Goal: Information Seeking & Learning: Learn about a topic

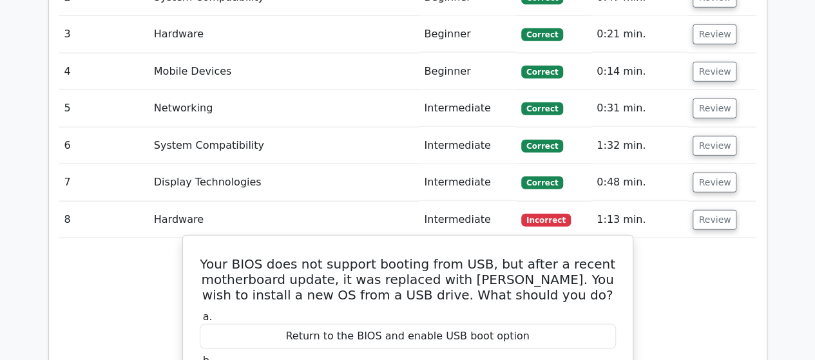
click at [272, 257] on h5 "Your BIOS does not support booting from USB, but after a recent motherboard upd…" at bounding box center [408, 280] width 419 height 46
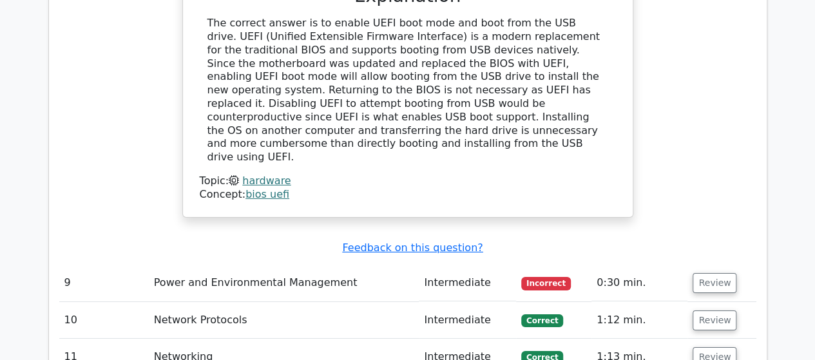
scroll to position [2042, 0]
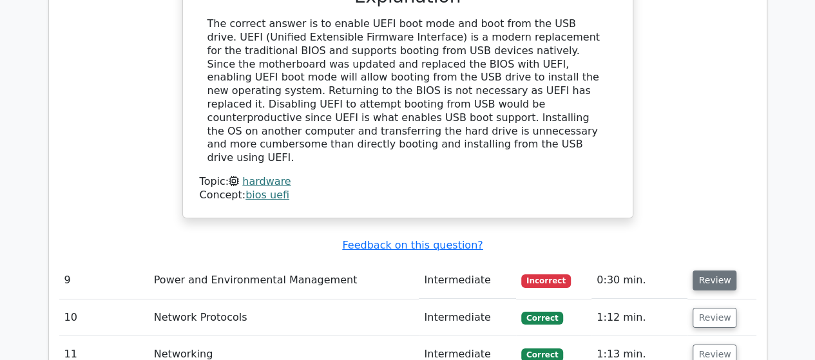
click at [697, 271] on button "Review" at bounding box center [715, 281] width 44 height 20
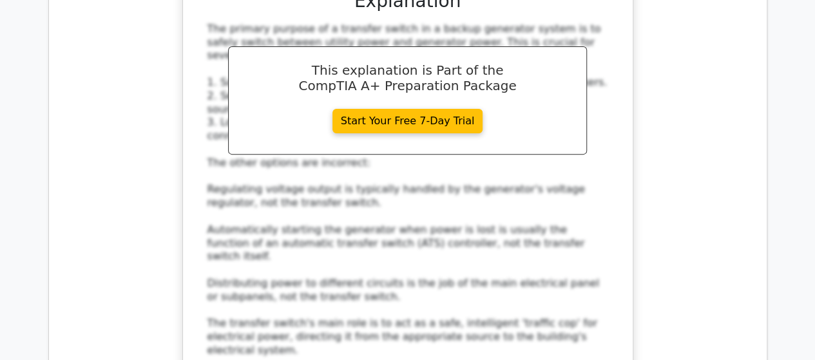
scroll to position [2614, 0]
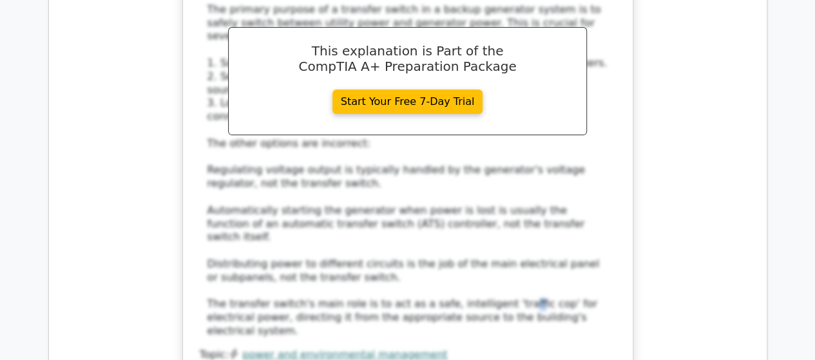
click at [492, 179] on div "The primary purpose of a transfer switch in a backup generator system is to saf…" at bounding box center [408, 170] width 401 height 335
click at [491, 179] on div "The primary purpose of a transfer switch in a backup generator system is to saf…" at bounding box center [408, 170] width 401 height 335
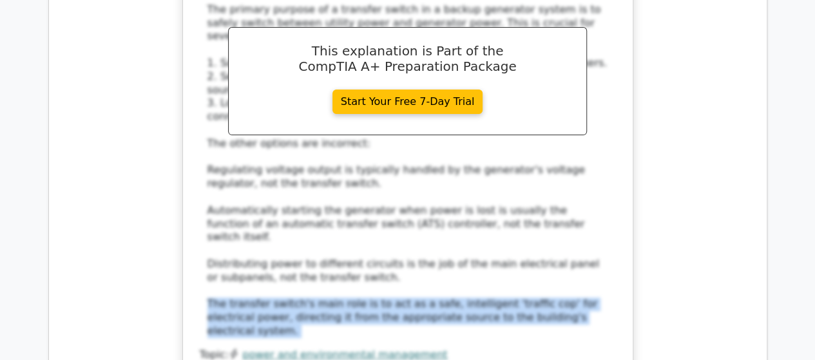
click at [491, 179] on div "The primary purpose of a transfer switch in a backup generator system is to saf…" at bounding box center [408, 170] width 401 height 335
click at [483, 180] on div "The primary purpose of a transfer switch in a backup generator system is to saf…" at bounding box center [408, 170] width 401 height 335
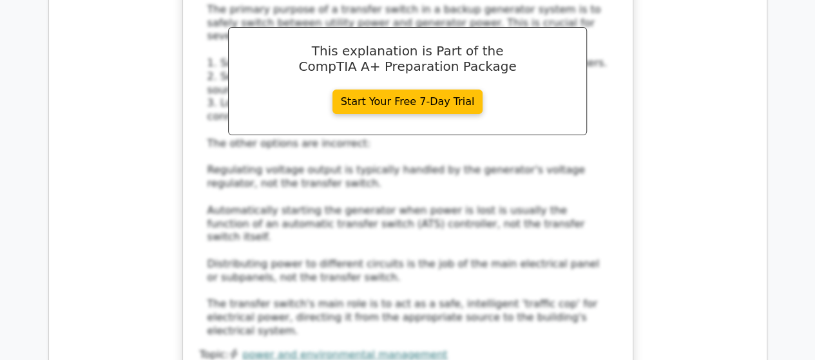
click at [385, 162] on div "The primary purpose of a transfer switch in a backup generator system is to saf…" at bounding box center [408, 170] width 401 height 335
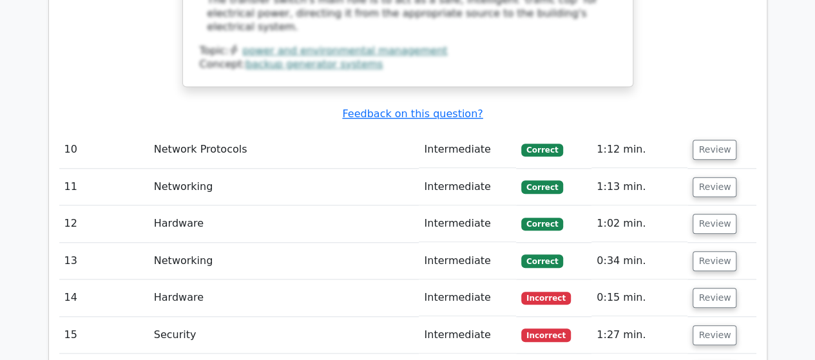
scroll to position [2970, 0]
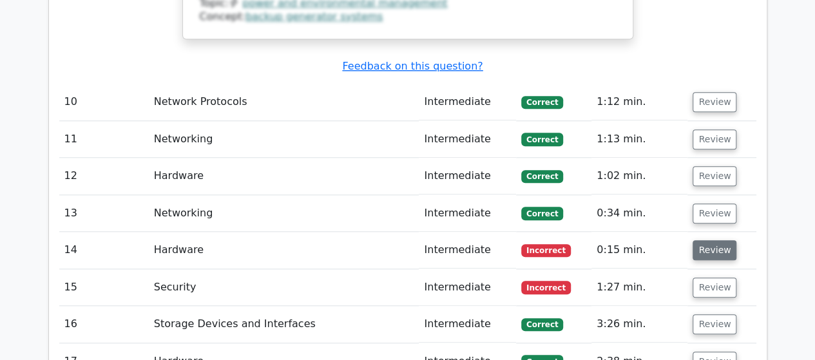
click at [703, 240] on button "Review" at bounding box center [715, 250] width 44 height 20
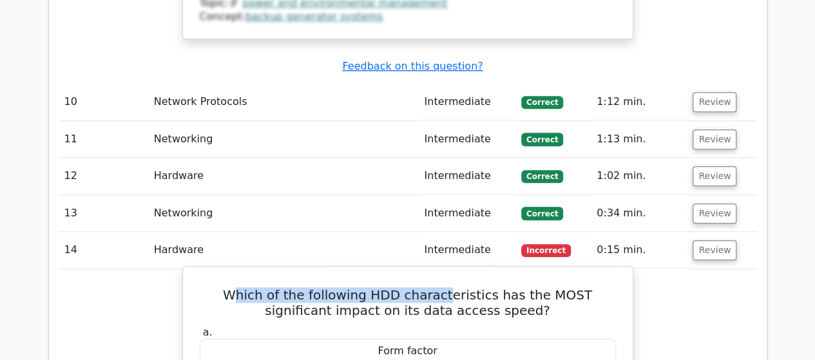
drag, startPoint x: 220, startPoint y: 159, endPoint x: 418, endPoint y: 155, distance: 197.3
click at [418, 287] on h5 "Which of the following HDD characteristics has the MOST significant impact on i…" at bounding box center [408, 302] width 419 height 31
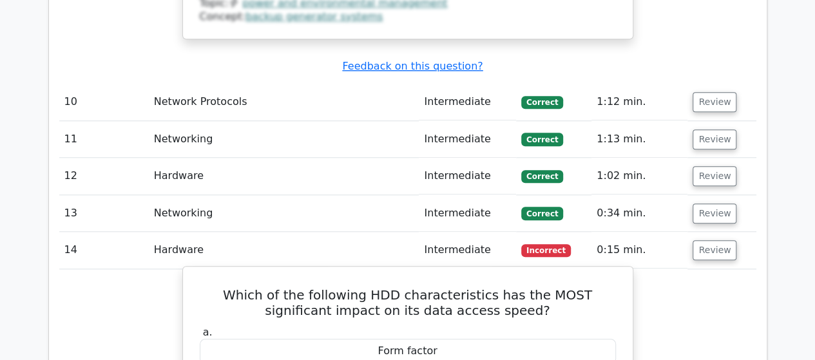
click at [443, 287] on h5 "Which of the following HDD characteristics has the MOST significant impact on i…" at bounding box center [408, 302] width 419 height 31
drag, startPoint x: 463, startPoint y: 159, endPoint x: 491, endPoint y: 160, distance: 27.7
click at [491, 287] on h5 "Which of the following HDD characteristics has the MOST significant impact on i…" at bounding box center [408, 302] width 419 height 31
click at [487, 287] on h5 "Which of the following HDD characteristics has the MOST significant impact on i…" at bounding box center [408, 302] width 419 height 31
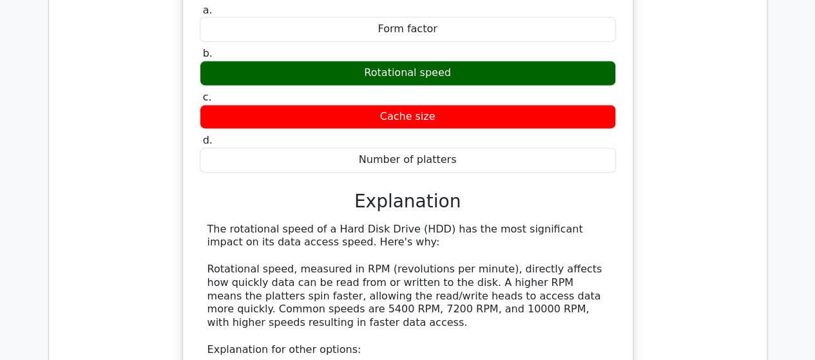
scroll to position [3614, 0]
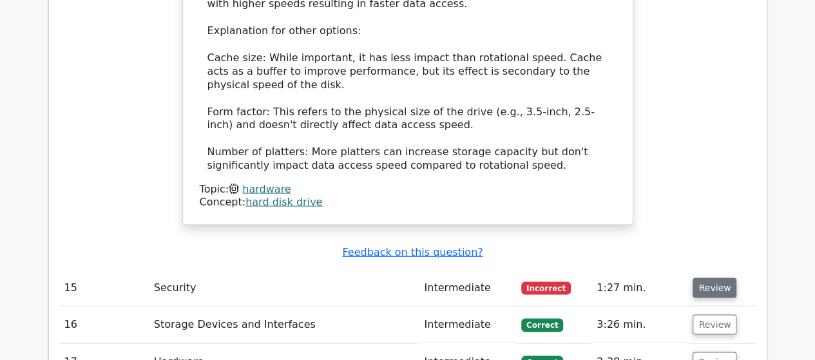
click at [710, 278] on button "Review" at bounding box center [715, 288] width 44 height 20
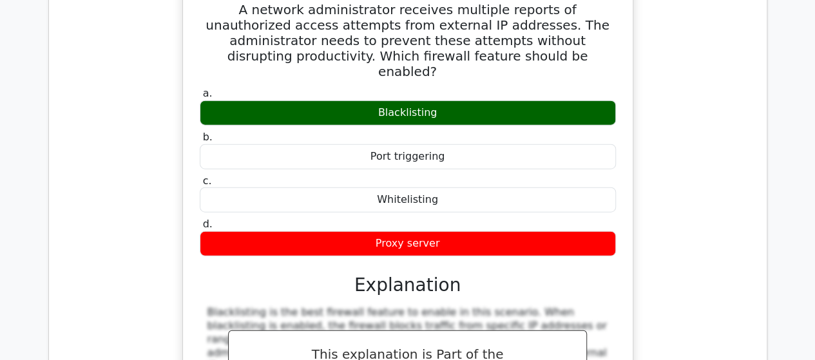
scroll to position [4259, 0]
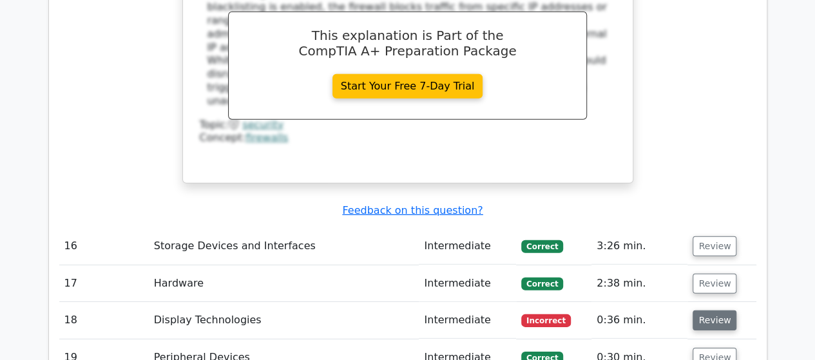
click at [714, 311] on button "Review" at bounding box center [715, 321] width 44 height 20
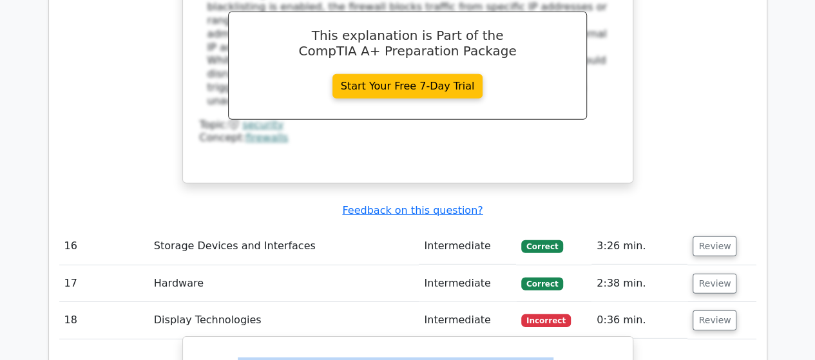
drag, startPoint x: 212, startPoint y: 204, endPoint x: 498, endPoint y: 214, distance: 285.7
drag, startPoint x: 496, startPoint y: 205, endPoint x: 434, endPoint y: 222, distance: 64.3
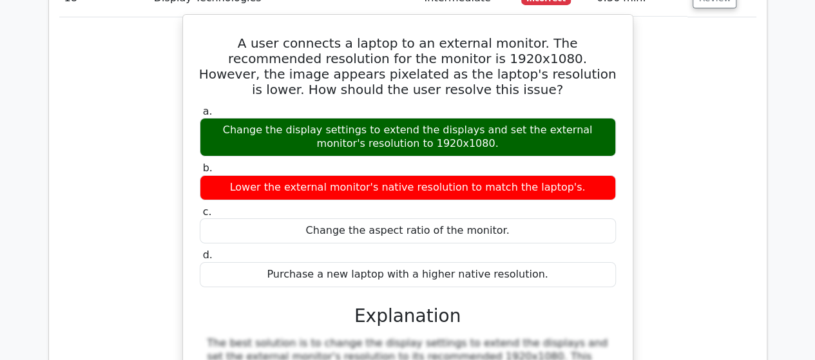
scroll to position [4903, 0]
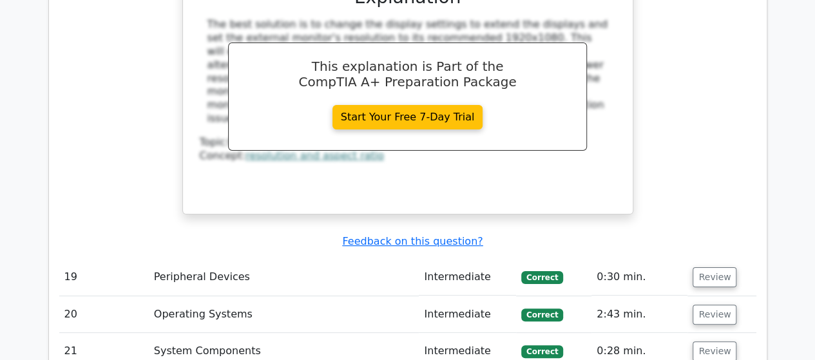
drag, startPoint x: 216, startPoint y: 270, endPoint x: 596, endPoint y: 277, distance: 379.7
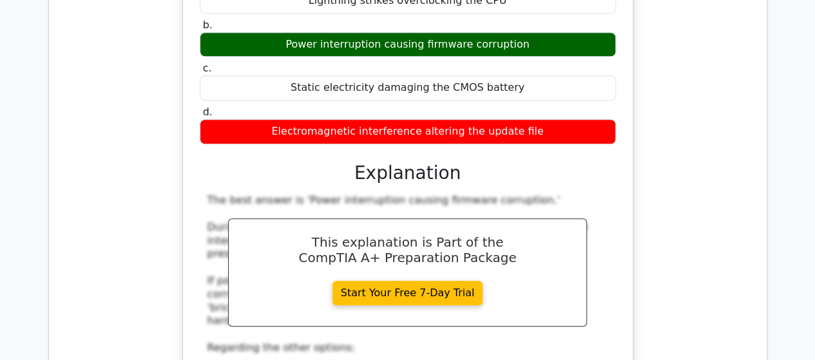
scroll to position [5715, 0]
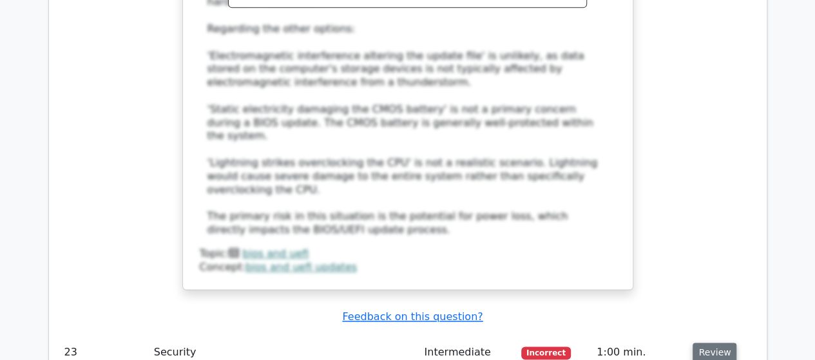
click at [718, 343] on button "Review" at bounding box center [715, 353] width 44 height 20
drag, startPoint x: 232, startPoint y: 194, endPoint x: 546, endPoint y: 205, distance: 314.1
drag, startPoint x: 534, startPoint y: 204, endPoint x: 174, endPoint y: 191, distance: 360.5
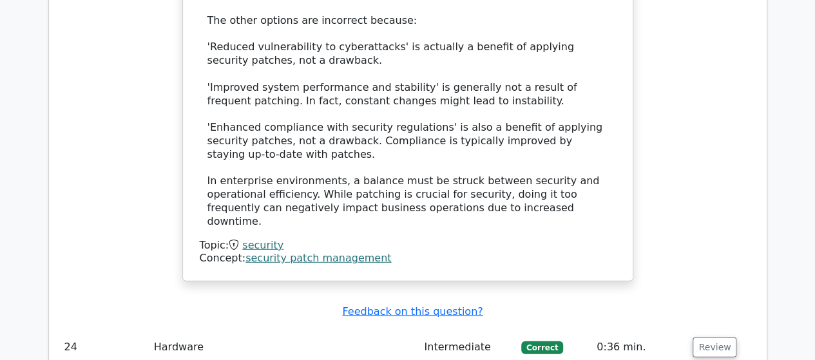
scroll to position [6543, 0]
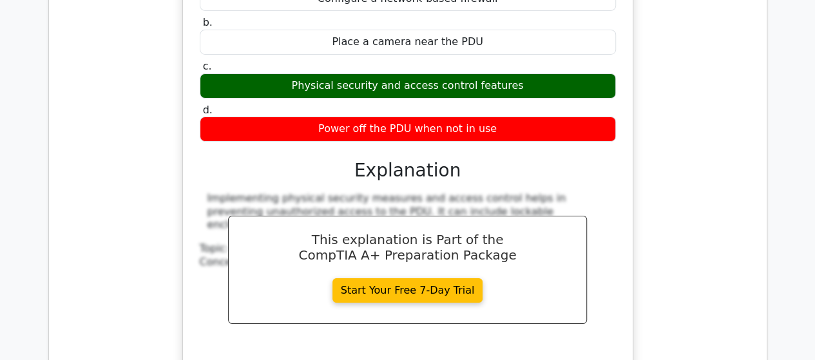
scroll to position [7102, 0]
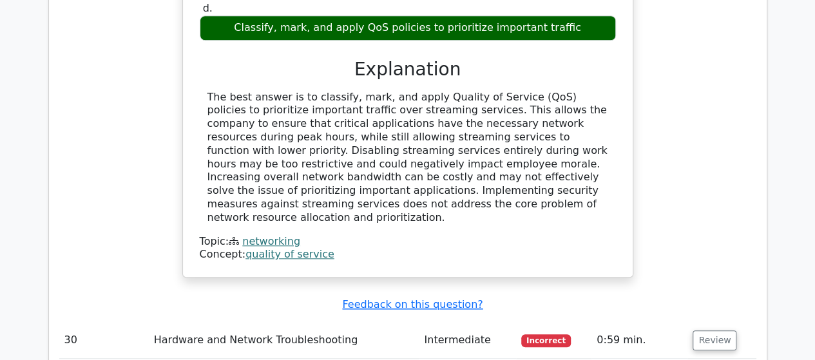
scroll to position [7800, 0]
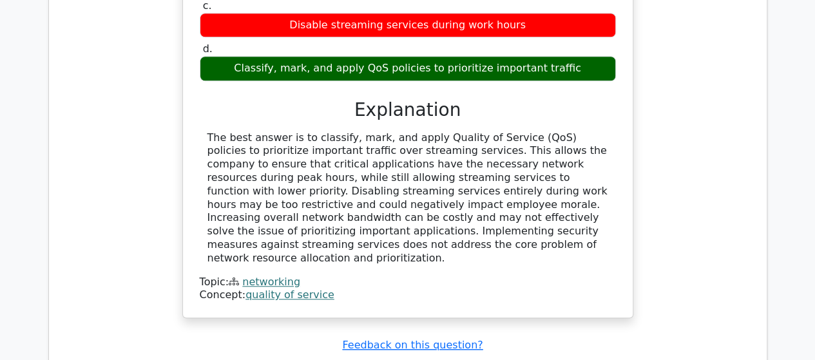
scroll to position [7789, 0]
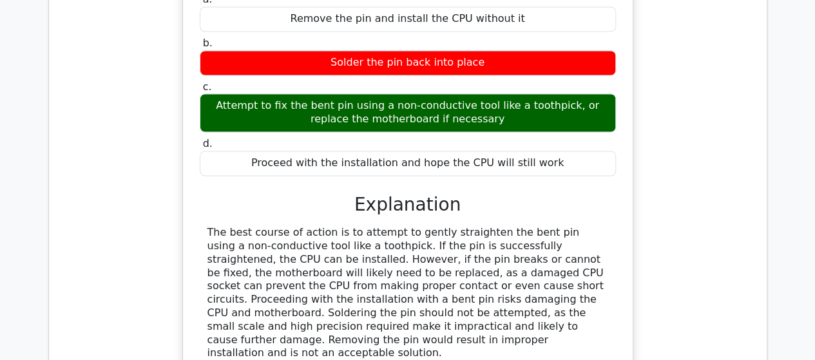
scroll to position [8348, 0]
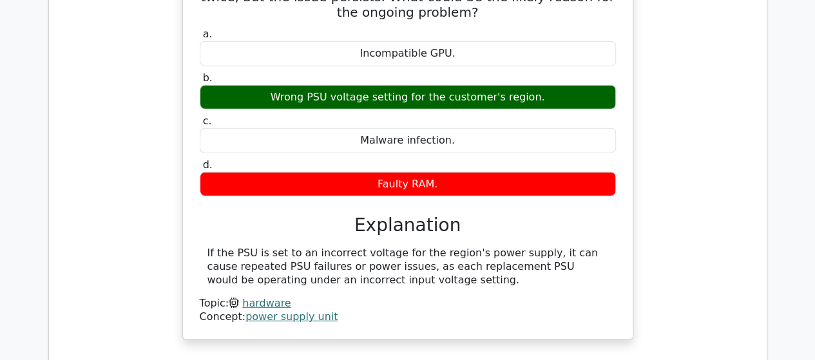
scroll to position [8971, 0]
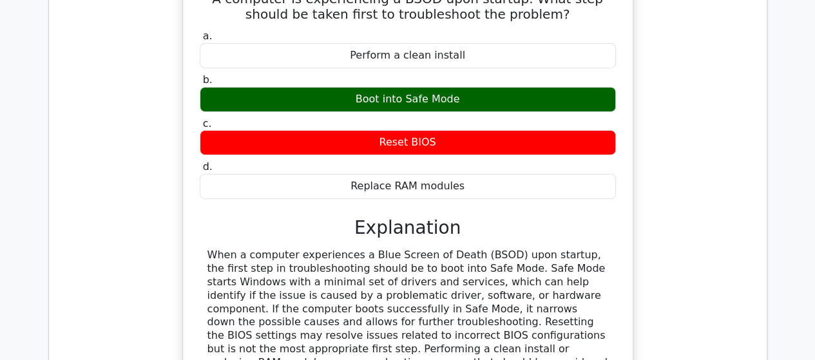
scroll to position [9497, 0]
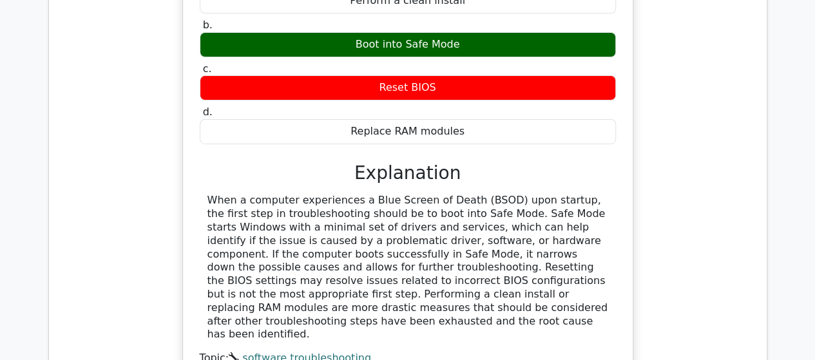
scroll to position [9562, 0]
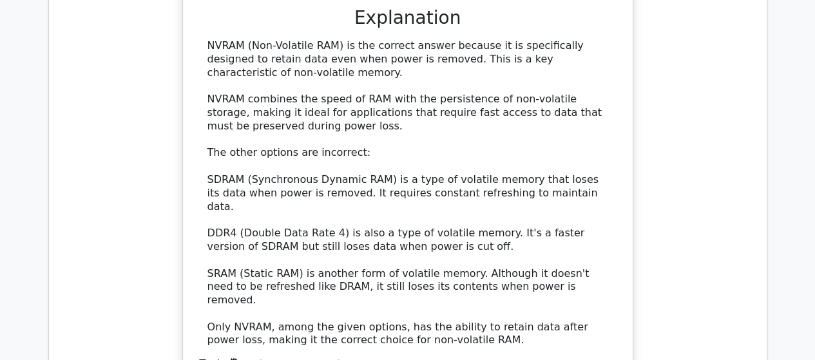
scroll to position [10346, 0]
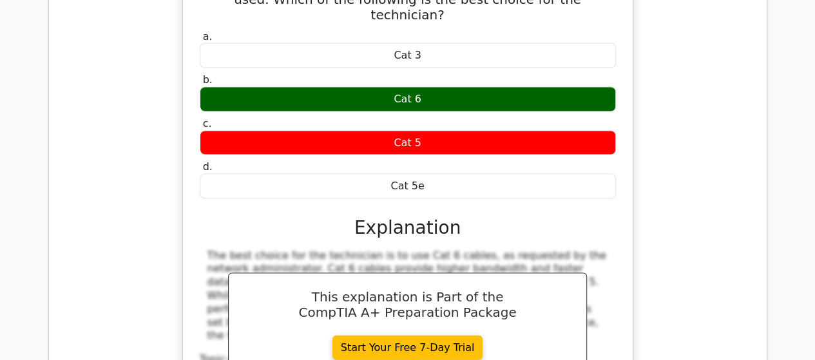
scroll to position [11002, 0]
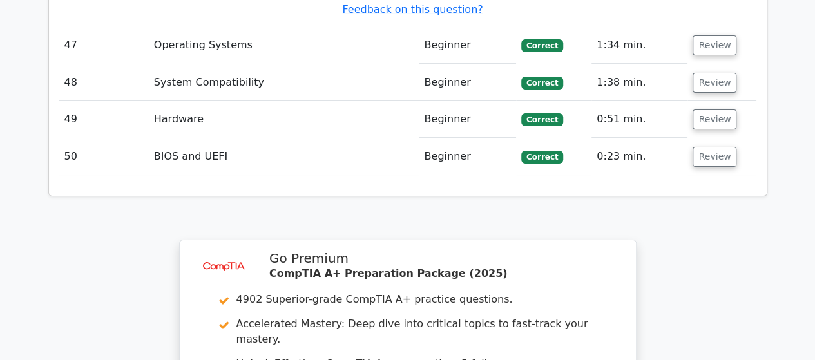
scroll to position [12162, 0]
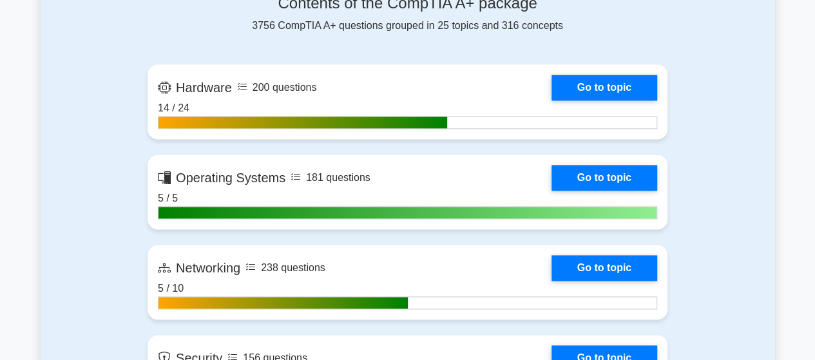
scroll to position [861, 0]
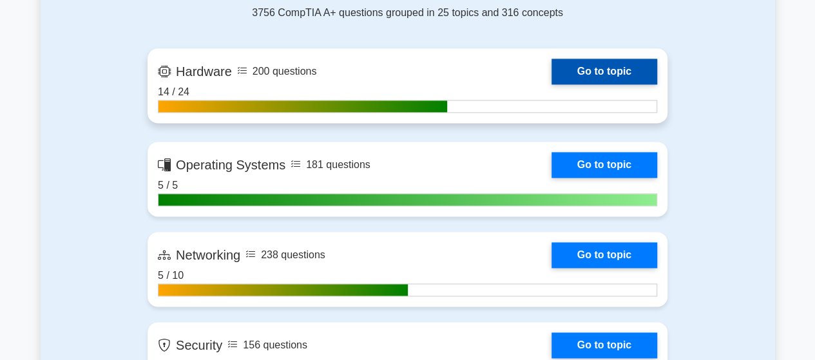
click at [616, 67] on link "Go to topic" at bounding box center [605, 72] width 106 height 26
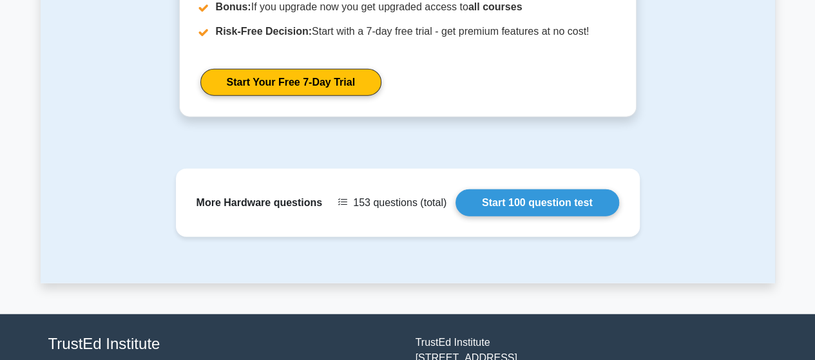
scroll to position [1587, 0]
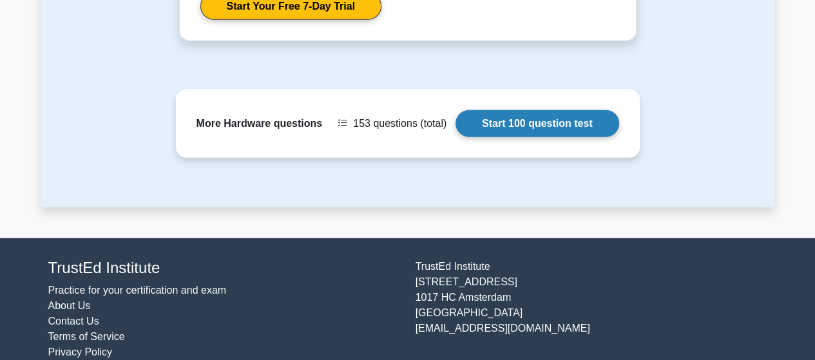
click at [540, 110] on link "Start 100 question test" at bounding box center [538, 123] width 164 height 27
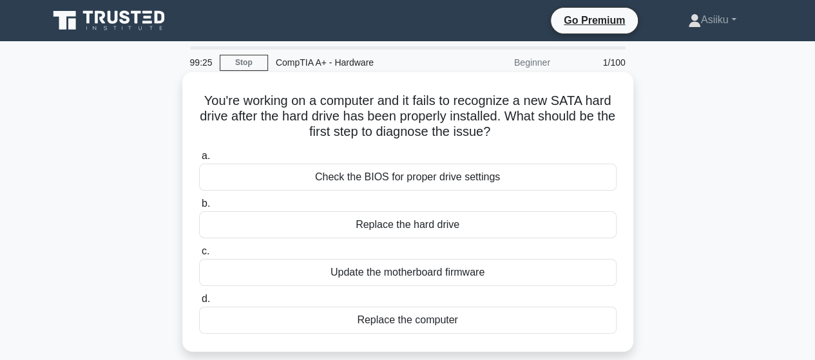
click at [433, 182] on div "Check the BIOS for proper drive settings" at bounding box center [408, 177] width 418 height 27
click at [199, 161] on input "a. Check the BIOS for proper drive settings" at bounding box center [199, 156] width 0 height 8
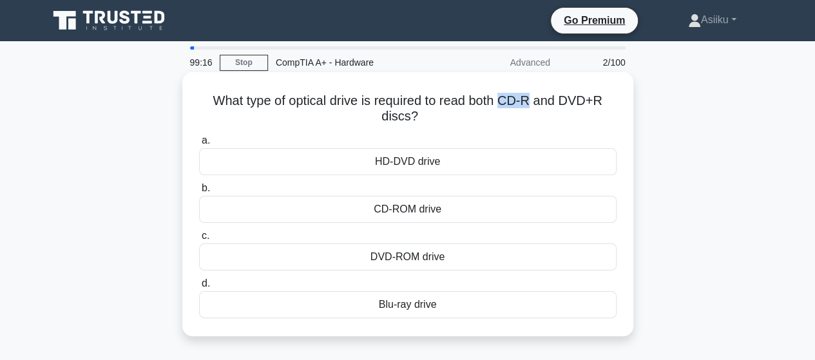
drag, startPoint x: 503, startPoint y: 99, endPoint x: 535, endPoint y: 99, distance: 32.2
click at [535, 99] on h5 "What type of optical drive is required to read both CD-R and DVD+R discs? .spin…" at bounding box center [408, 109] width 420 height 32
drag, startPoint x: 565, startPoint y: 101, endPoint x: 609, endPoint y: 100, distance: 43.8
click at [607, 101] on h5 "What type of optical drive is required to read both CD-R and DVD+R discs? .spin…" at bounding box center [408, 109] width 420 height 32
click at [512, 104] on h5 "What type of optical drive is required to read both CD-R and DVD+R discs? .spin…" at bounding box center [408, 109] width 420 height 32
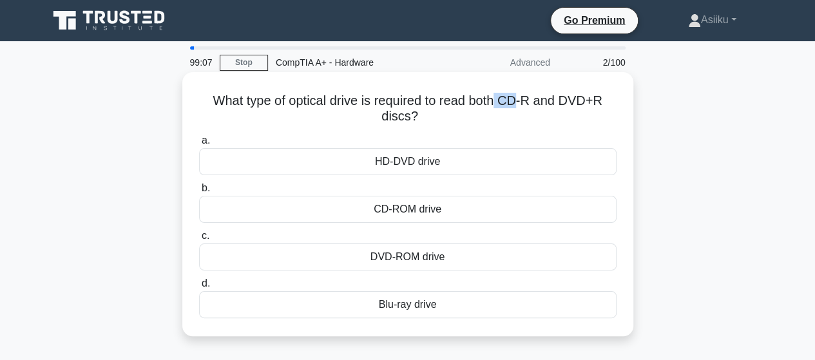
drag, startPoint x: 501, startPoint y: 101, endPoint x: 519, endPoint y: 101, distance: 17.4
click at [519, 101] on h5 "What type of optical drive is required to read both CD-R and DVD+R discs? .spin…" at bounding box center [408, 109] width 420 height 32
click at [385, 302] on div "Blu-ray drive" at bounding box center [408, 304] width 418 height 27
click at [199, 288] on input "d. Blu-ray drive" at bounding box center [199, 284] width 0 height 8
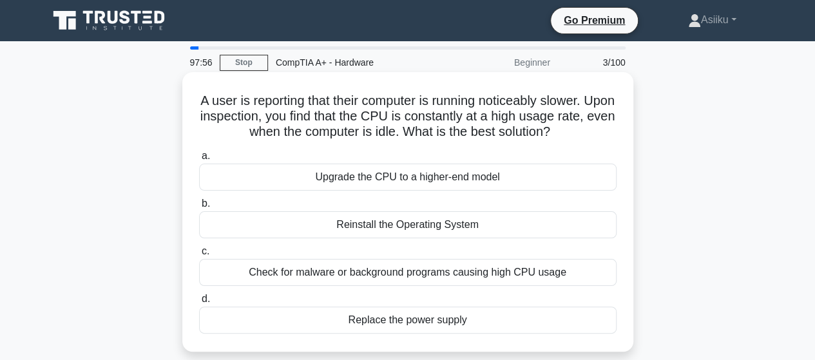
click at [280, 273] on div "Check for malware or background programs causing high CPU usage" at bounding box center [408, 272] width 418 height 27
click at [199, 256] on input "c. Check for malware or background programs causing high CPU usage" at bounding box center [199, 252] width 0 height 8
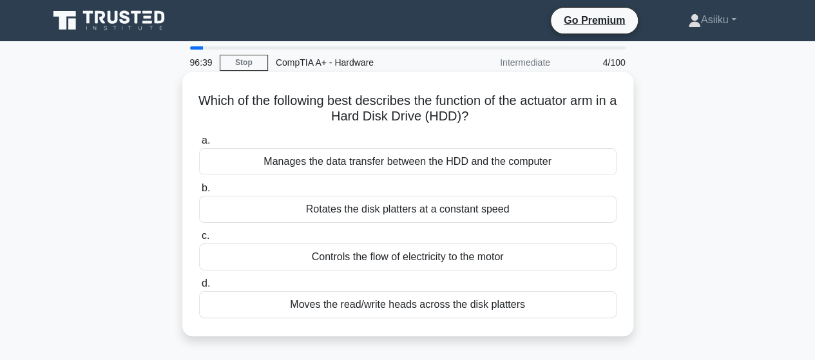
click at [344, 315] on div "Moves the read/write heads across the disk platters" at bounding box center [408, 304] width 418 height 27
click at [199, 288] on input "d. Moves the read/write heads across the disk platters" at bounding box center [199, 284] width 0 height 8
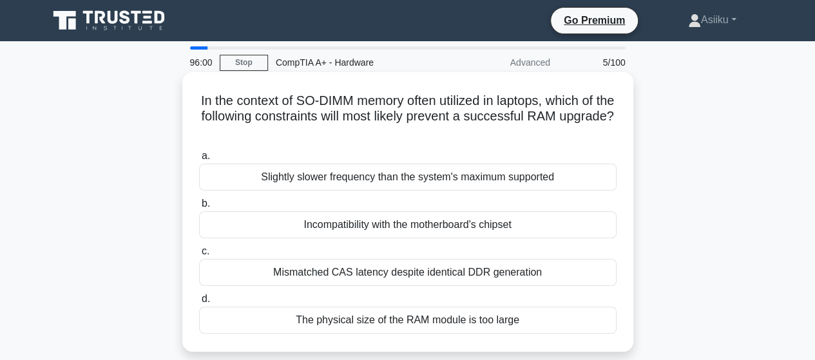
click at [311, 226] on div "Incompatibility with the motherboard's chipset" at bounding box center [408, 224] width 418 height 27
click at [199, 208] on input "b. Incompatibility with the motherboard's chipset" at bounding box center [199, 204] width 0 height 8
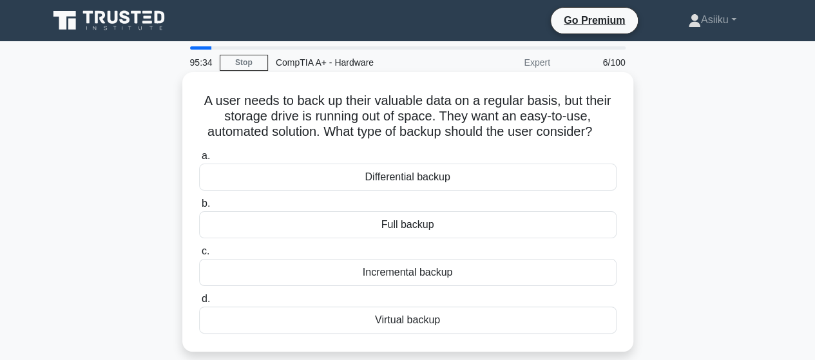
click at [420, 316] on div "Virtual backup" at bounding box center [408, 320] width 418 height 27
click at [199, 304] on input "d. Virtual backup" at bounding box center [199, 299] width 0 height 8
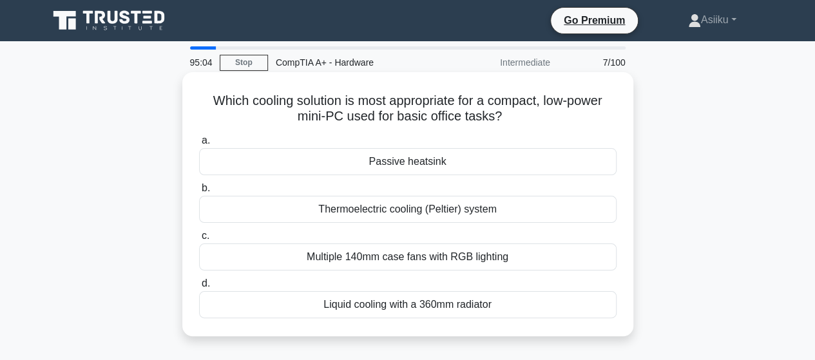
click at [355, 162] on div "Passive heatsink" at bounding box center [408, 161] width 418 height 27
click at [199, 145] on input "a. Passive heatsink" at bounding box center [199, 141] width 0 height 8
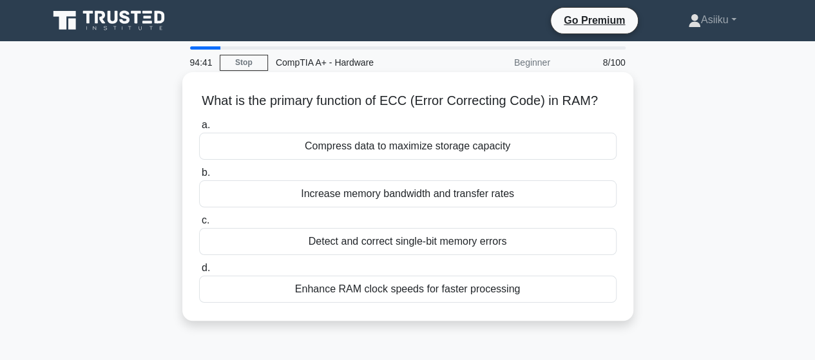
click at [335, 241] on div "Detect and correct single-bit memory errors" at bounding box center [408, 241] width 418 height 27
click at [199, 225] on input "c. Detect and correct single-bit memory errors" at bounding box center [199, 221] width 0 height 8
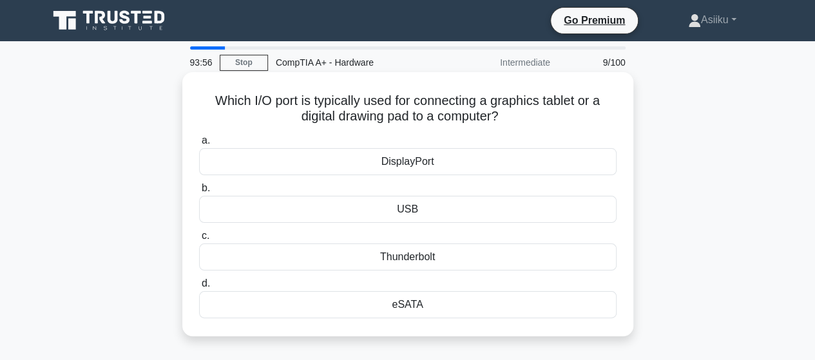
click at [388, 304] on div "eSATA" at bounding box center [408, 304] width 418 height 27
click at [199, 288] on input "d. eSATA" at bounding box center [199, 284] width 0 height 8
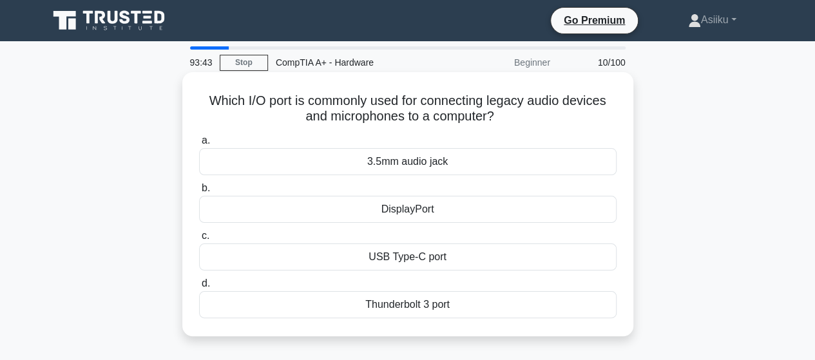
click at [419, 162] on div "3.5mm audio jack" at bounding box center [408, 161] width 418 height 27
click at [199, 145] on input "a. 3.5mm audio jack" at bounding box center [199, 141] width 0 height 8
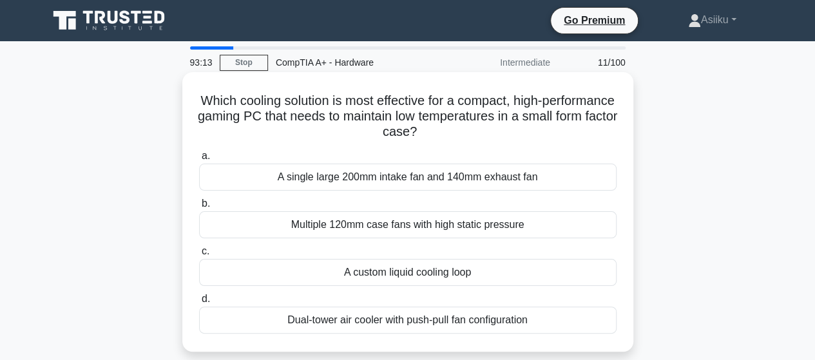
click at [397, 176] on div "A single large 200mm intake fan and 140mm exhaust fan" at bounding box center [408, 177] width 418 height 27
click at [199, 161] on input "a. A single large 200mm intake fan and 140mm exhaust fan" at bounding box center [199, 156] width 0 height 8
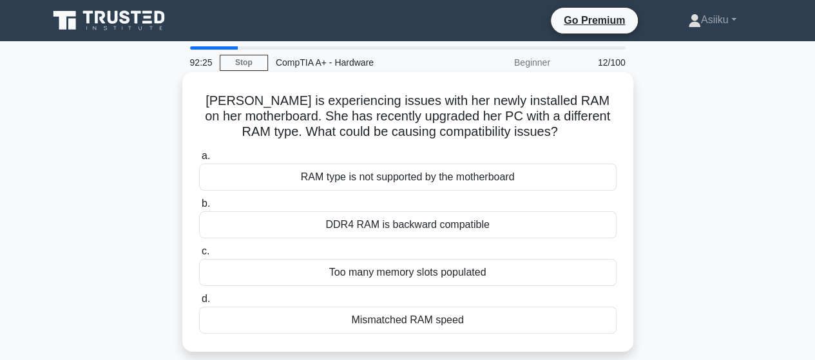
click at [333, 177] on div "RAM type is not supported by the motherboard" at bounding box center [408, 177] width 418 height 27
click at [199, 161] on input "a. RAM type is not supported by the motherboard" at bounding box center [199, 156] width 0 height 8
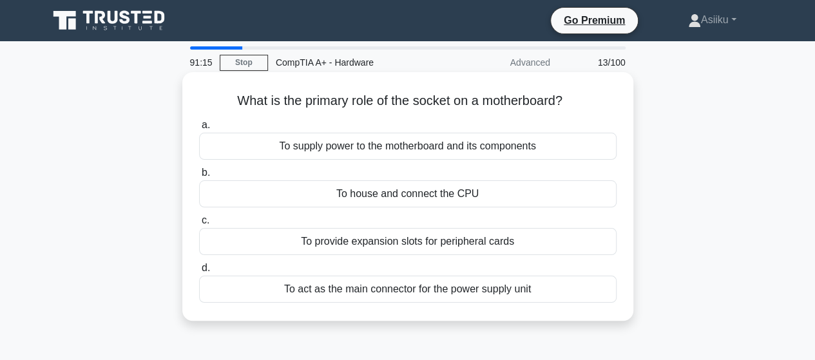
click at [336, 289] on div "To act as the main connector for the power supply unit" at bounding box center [408, 289] width 418 height 27
click at [199, 273] on input "d. To act as the main connector for the power supply unit" at bounding box center [199, 268] width 0 height 8
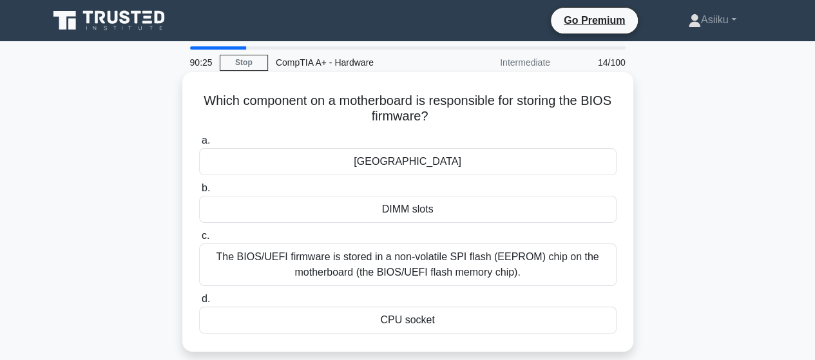
click at [371, 263] on div "The BIOS/UEFI firmware is stored in a non-volatile SPI flash (EEPROM) chip on t…" at bounding box center [408, 265] width 418 height 43
click at [199, 240] on input "c. The BIOS/UEFI firmware is stored in a non-volatile SPI flash (EEPROM) chip o…" at bounding box center [199, 236] width 0 height 8
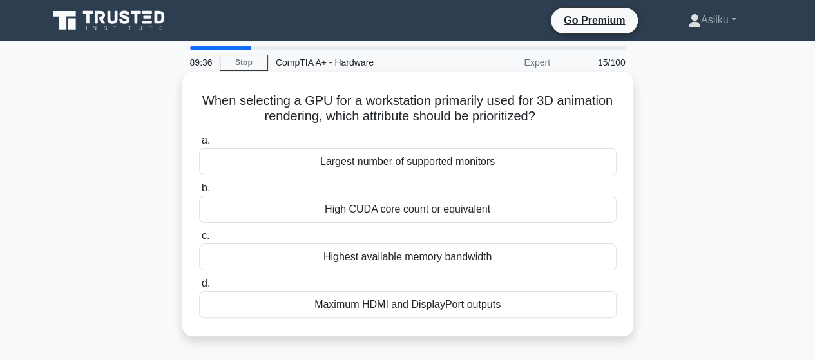
click at [348, 302] on div "Maximum HDMI and DisplayPort outputs" at bounding box center [408, 304] width 418 height 27
click at [199, 288] on input "d. Maximum HDMI and DisplayPort outputs" at bounding box center [199, 284] width 0 height 8
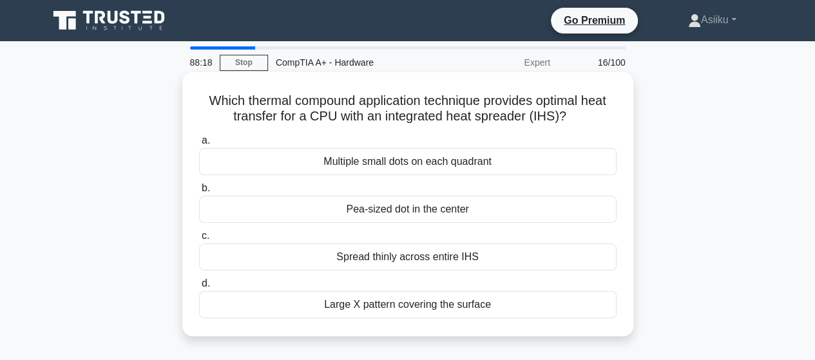
click at [358, 257] on div "Spread thinly across entire IHS" at bounding box center [408, 257] width 418 height 27
click at [199, 240] on input "c. Spread thinly across entire IHS" at bounding box center [199, 236] width 0 height 8
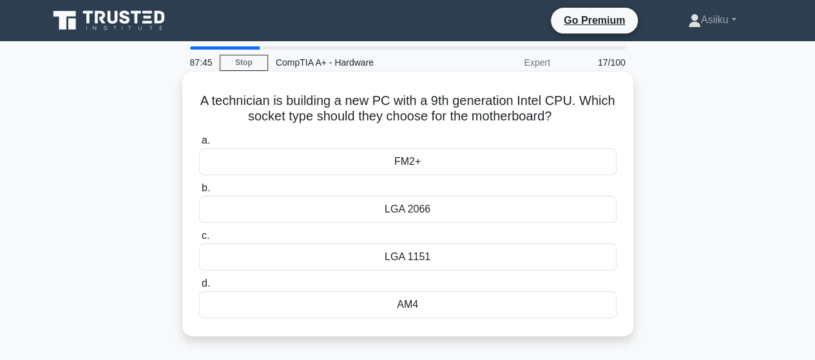
click at [428, 211] on div "LGA 2066" at bounding box center [408, 209] width 418 height 27
click at [199, 193] on input "b. LGA 2066" at bounding box center [199, 188] width 0 height 8
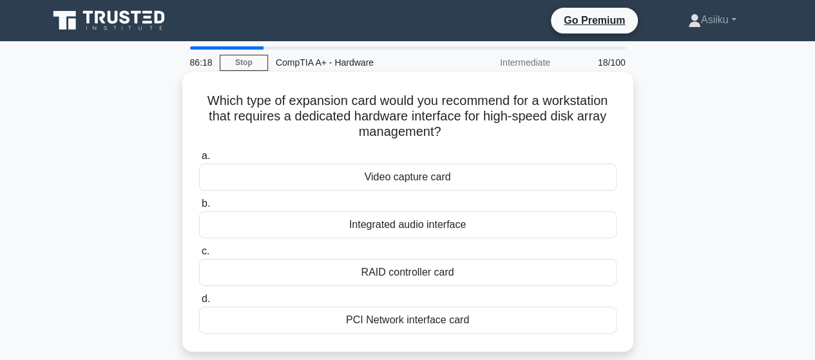
click at [398, 273] on div "RAID controller card" at bounding box center [408, 272] width 418 height 27
click at [199, 256] on input "c. RAID controller card" at bounding box center [199, 252] width 0 height 8
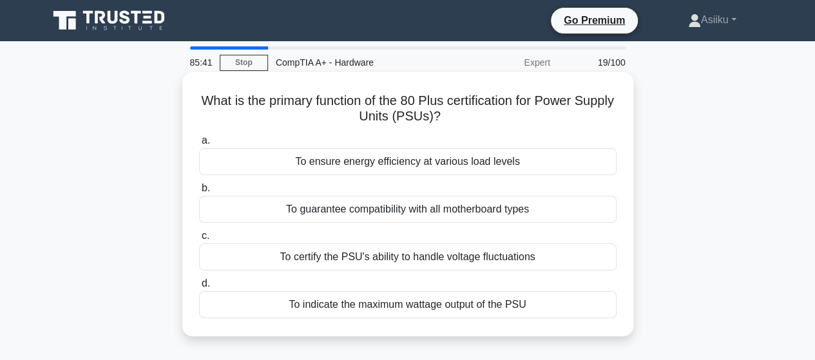
click at [327, 159] on div "To ensure energy efficiency at various load levels" at bounding box center [408, 161] width 418 height 27
click at [199, 145] on input "a. To ensure energy efficiency at various load levels" at bounding box center [199, 141] width 0 height 8
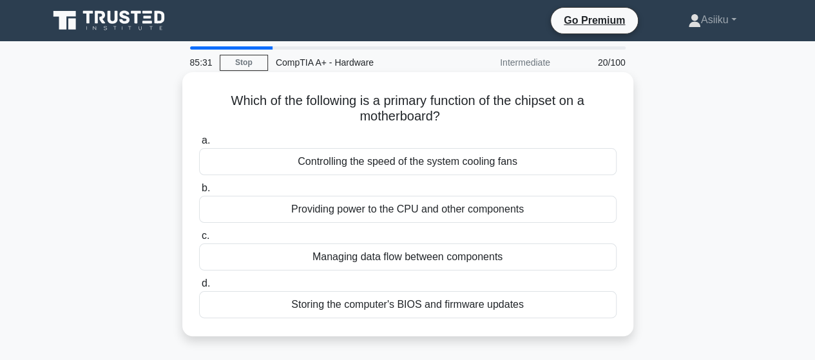
drag, startPoint x: 443, startPoint y: 118, endPoint x: 416, endPoint y: 117, distance: 27.1
click at [418, 117] on h5 "Which of the following is a primary function of the chipset on a motherboard? .…" at bounding box center [408, 109] width 420 height 32
click at [340, 110] on h5 "Which of the following is a primary function of the chipset on a motherboard? .…" at bounding box center [408, 109] width 420 height 32
click at [441, 303] on div "Storing the computer's BIOS and firmware updates" at bounding box center [408, 304] width 418 height 27
click at [199, 288] on input "d. Storing the computer's BIOS and firmware updates" at bounding box center [199, 284] width 0 height 8
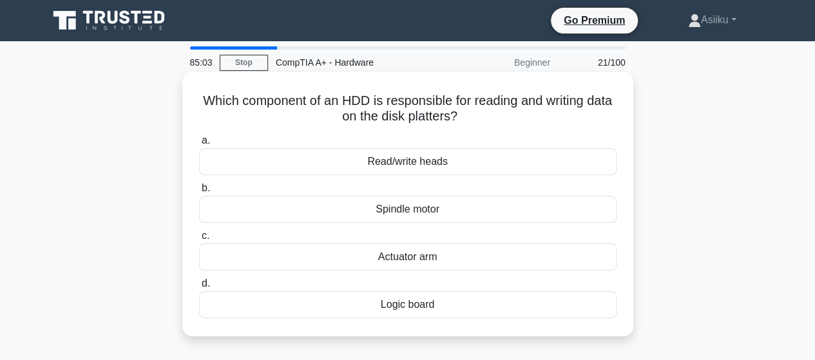
drag, startPoint x: 477, startPoint y: 121, endPoint x: 306, endPoint y: 121, distance: 171.5
click at [306, 121] on h5 "Which component of an HDD is responsible for reading and writing data on the di…" at bounding box center [408, 109] width 420 height 32
click at [281, 119] on h5 "Which component of an HDD is responsible for reading and writing data on the di…" at bounding box center [408, 109] width 420 height 32
click at [409, 162] on div "Read/write heads" at bounding box center [408, 161] width 418 height 27
click at [199, 145] on input "a. Read/write heads" at bounding box center [199, 141] width 0 height 8
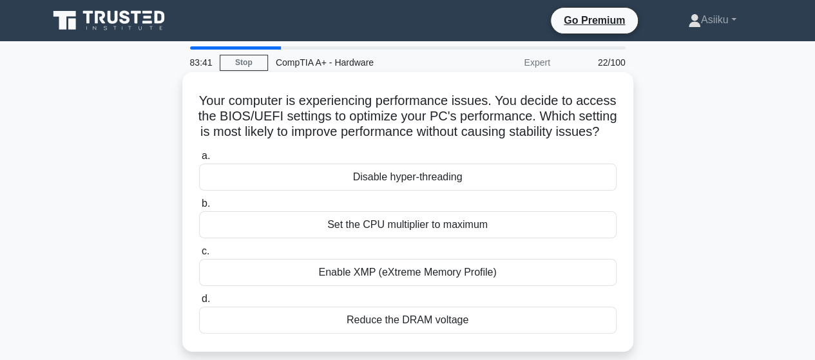
click at [349, 286] on div "Enable XMP (eXtreme Memory Profile)" at bounding box center [408, 272] width 418 height 27
click at [199, 256] on input "c. Enable XMP (eXtreme Memory Profile)" at bounding box center [199, 252] width 0 height 8
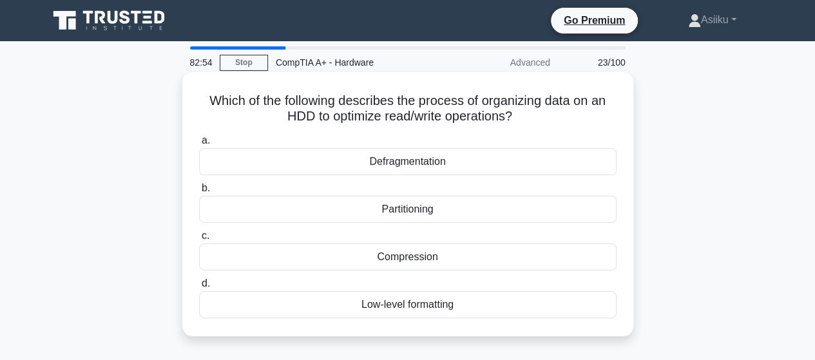
click at [411, 167] on div "Defragmentation" at bounding box center [408, 161] width 418 height 27
click at [199, 145] on input "a. Defragmentation" at bounding box center [199, 141] width 0 height 8
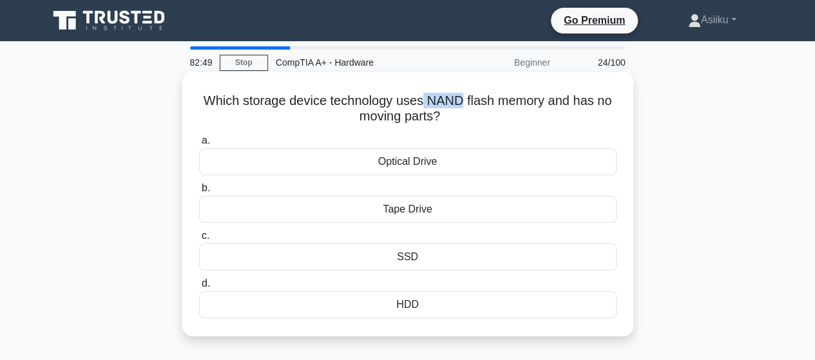
drag, startPoint x: 423, startPoint y: 102, endPoint x: 482, endPoint y: 102, distance: 58.7
click at [465, 102] on h5 "Which storage device technology uses NAND flash memory and has no moving parts?…" at bounding box center [408, 109] width 420 height 32
click at [493, 102] on h5 "Which storage device technology uses NAND flash memory and has no moving parts?…" at bounding box center [408, 109] width 420 height 32
click at [450, 121] on icon ".spinner_0XTQ{transform-origin:center;animation:spinner_y6GP .75s linear infini…" at bounding box center [447, 117] width 15 height 15
click at [409, 255] on div "SSD" at bounding box center [408, 257] width 418 height 27
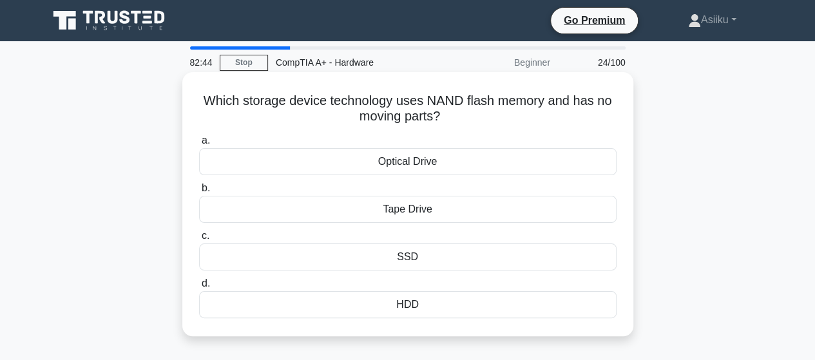
click at [199, 240] on input "c. SSD" at bounding box center [199, 236] width 0 height 8
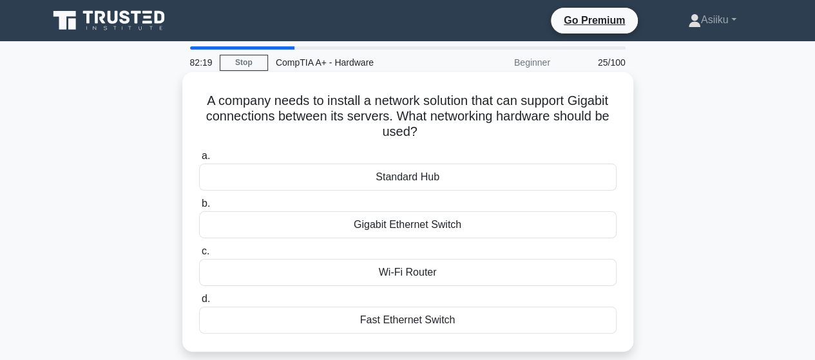
click at [375, 226] on div "Gigabit Ethernet Switch" at bounding box center [408, 224] width 418 height 27
click at [199, 208] on input "b. Gigabit Ethernet Switch" at bounding box center [199, 204] width 0 height 8
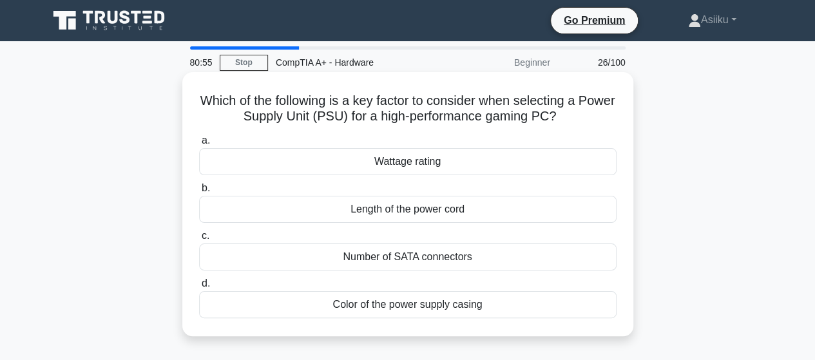
click at [393, 162] on div "Wattage rating" at bounding box center [408, 161] width 418 height 27
click at [199, 145] on input "a. Wattage rating" at bounding box center [199, 141] width 0 height 8
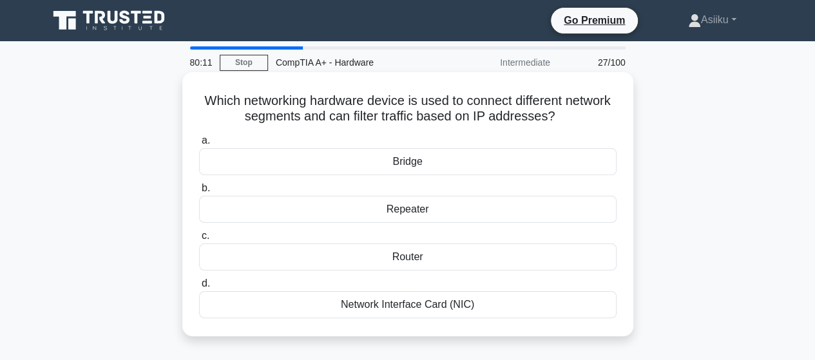
click at [376, 251] on div "Router" at bounding box center [408, 257] width 418 height 27
click at [199, 240] on input "c. Router" at bounding box center [199, 236] width 0 height 8
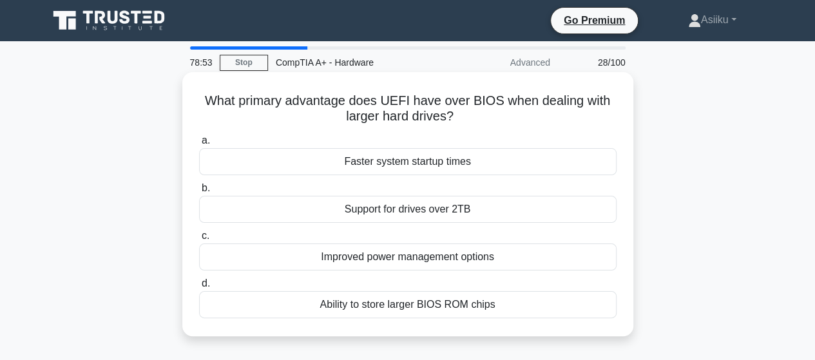
click at [380, 208] on div "Support for drives over 2TB" at bounding box center [408, 209] width 418 height 27
click at [199, 193] on input "b. Support for drives over 2TB" at bounding box center [199, 188] width 0 height 8
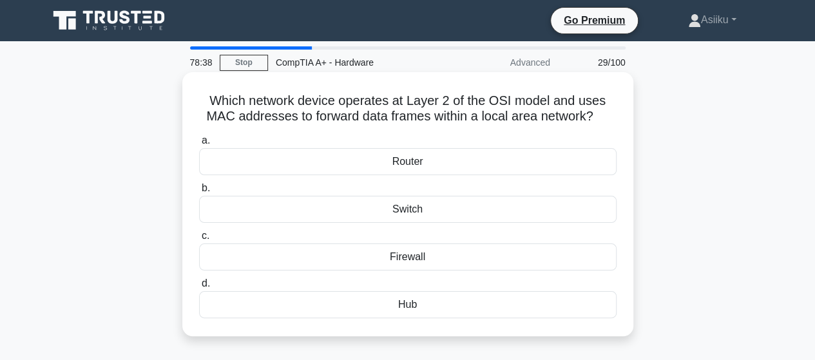
click at [417, 210] on div "Switch" at bounding box center [408, 209] width 418 height 27
click at [199, 193] on input "b. Switch" at bounding box center [199, 188] width 0 height 8
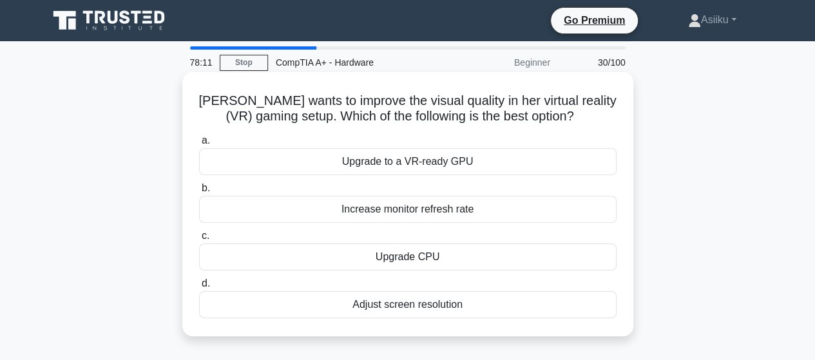
click at [373, 301] on div "Adjust screen resolution" at bounding box center [408, 304] width 418 height 27
click at [199, 288] on input "d. Adjust screen resolution" at bounding box center [199, 284] width 0 height 8
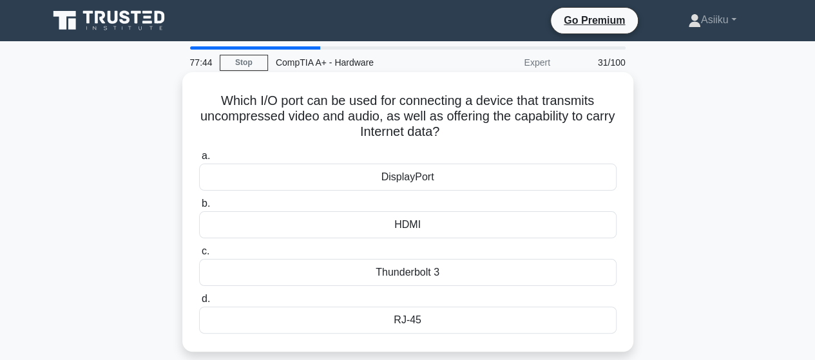
drag, startPoint x: 458, startPoint y: 137, endPoint x: 211, endPoint y: 104, distance: 249.1
click at [211, 104] on h5 "Which I/O port can be used for connecting a device that transmits uncompressed …" at bounding box center [408, 117] width 420 height 48
copy h5 "Which I/O port can be used for connecting a device that transmits uncompressed …"
click at [409, 222] on div "HDMI" at bounding box center [408, 224] width 418 height 27
click at [199, 208] on input "b. HDMI" at bounding box center [199, 204] width 0 height 8
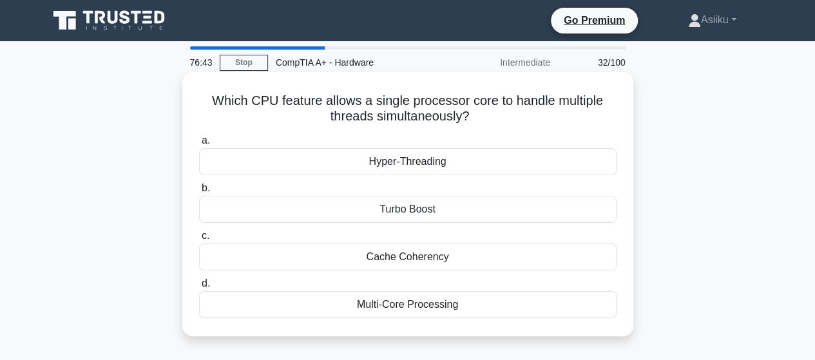
click at [405, 157] on div "Hyper-Threading" at bounding box center [408, 161] width 418 height 27
click at [199, 145] on input "a. Hyper-Threading" at bounding box center [199, 141] width 0 height 8
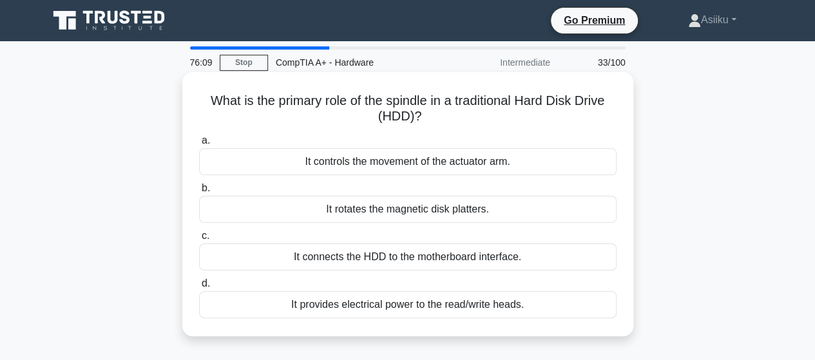
click at [313, 262] on div "It connects the HDD to the motherboard interface." at bounding box center [408, 257] width 418 height 27
click at [199, 240] on input "c. It connects the HDD to the motherboard interface." at bounding box center [199, 236] width 0 height 8
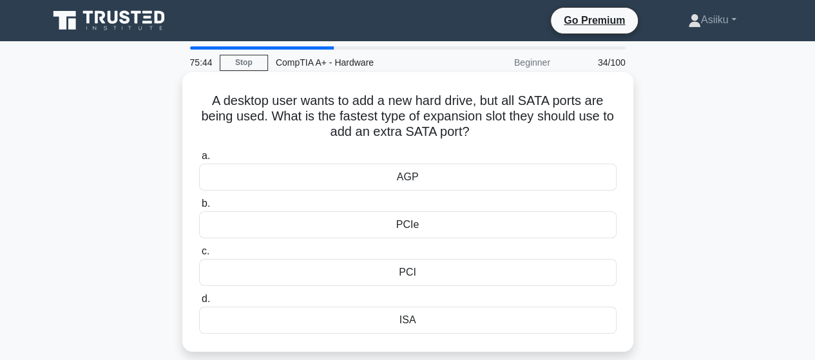
click at [404, 271] on div "PCI" at bounding box center [408, 272] width 418 height 27
click at [199, 256] on input "c. PCI" at bounding box center [199, 252] width 0 height 8
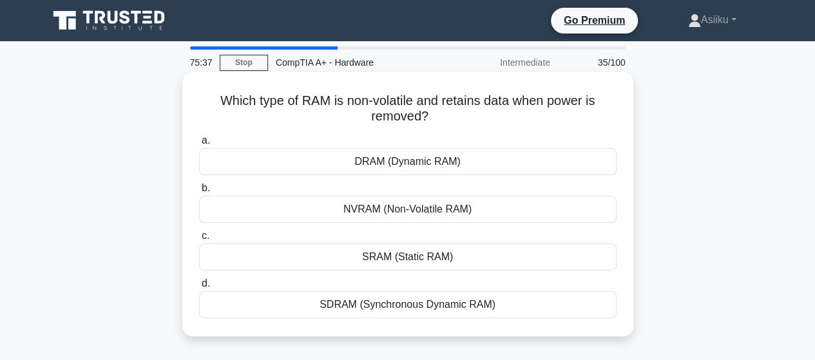
click at [382, 211] on div "NVRAM (Non-Volatile RAM)" at bounding box center [408, 209] width 418 height 27
click at [199, 193] on input "b. NVRAM (Non-Volatile RAM)" at bounding box center [199, 188] width 0 height 8
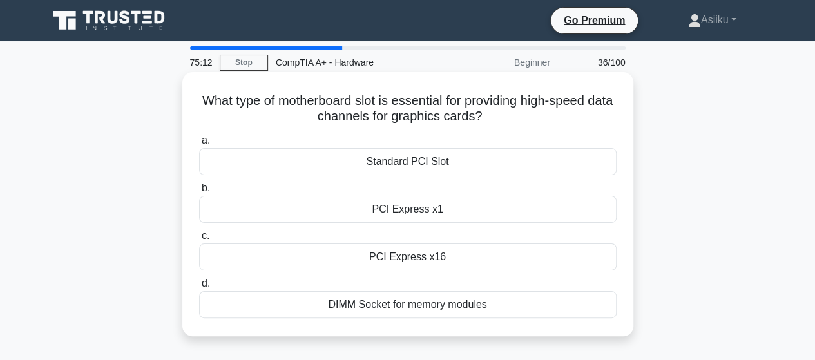
click at [416, 258] on div "PCI Express x16" at bounding box center [408, 257] width 418 height 27
click at [199, 240] on input "c. PCI Express x16" at bounding box center [199, 236] width 0 height 8
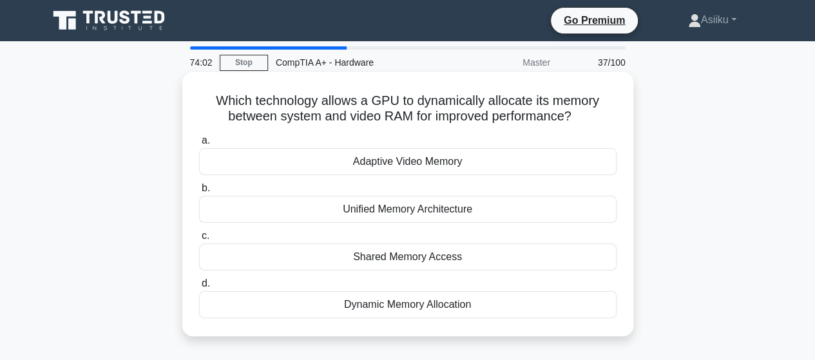
click at [392, 161] on div "Adaptive Video Memory" at bounding box center [408, 161] width 418 height 27
click at [199, 145] on input "a. Adaptive Video Memory" at bounding box center [199, 141] width 0 height 8
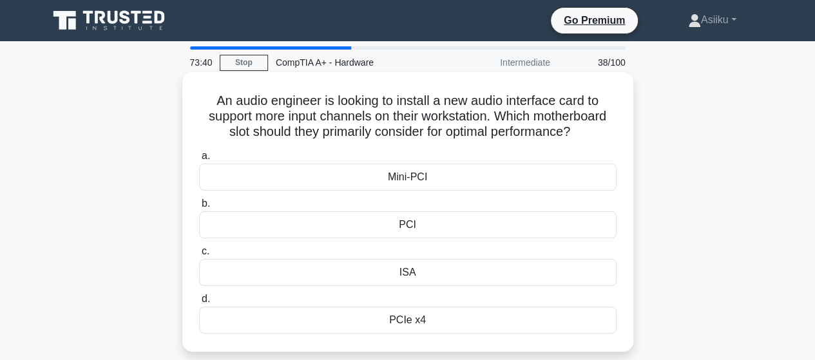
click at [407, 222] on div "PCI" at bounding box center [408, 224] width 418 height 27
click at [199, 208] on input "b. PCI" at bounding box center [199, 204] width 0 height 8
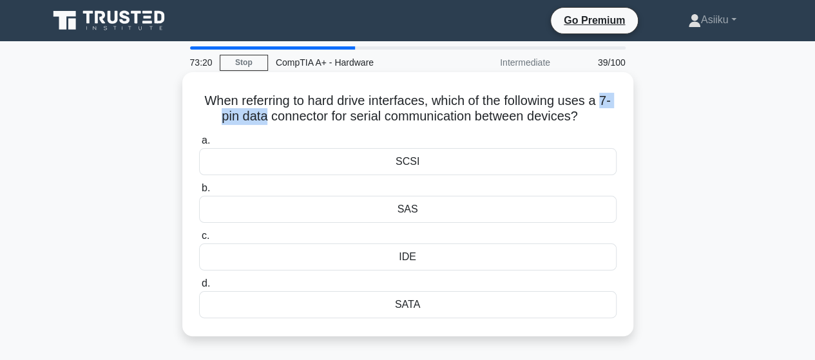
drag, startPoint x: 211, startPoint y: 117, endPoint x: 268, endPoint y: 122, distance: 56.9
click at [268, 122] on h5 "When referring to hard drive interfaces, which of the following uses a 7-pin da…" at bounding box center [408, 109] width 420 height 32
click at [360, 126] on div "When referring to hard drive interfaces, which of the following uses a 7-pin da…" at bounding box center [408, 204] width 441 height 254
click at [405, 257] on div "IDE" at bounding box center [408, 257] width 418 height 27
click at [199, 240] on input "c. IDE" at bounding box center [199, 236] width 0 height 8
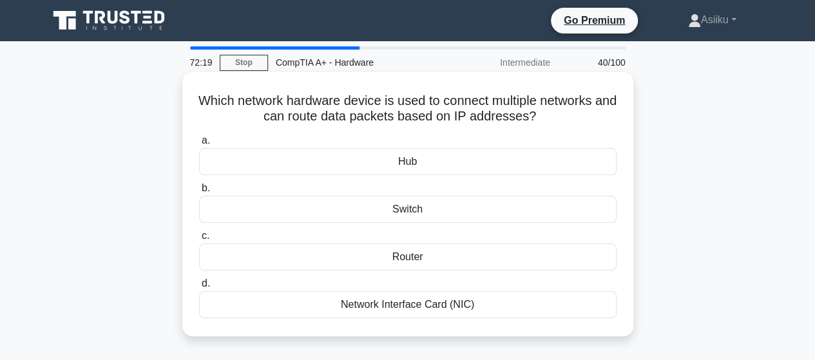
click at [407, 253] on div "Router" at bounding box center [408, 257] width 418 height 27
click at [199, 240] on input "c. Router" at bounding box center [199, 236] width 0 height 8
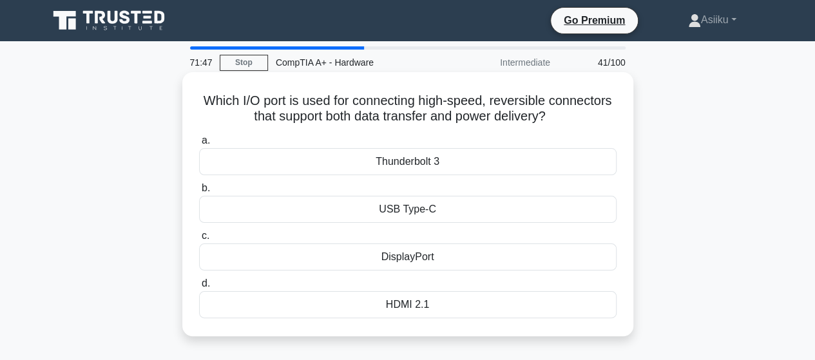
click at [390, 166] on div "Thunderbolt 3" at bounding box center [408, 161] width 418 height 27
click at [431, 160] on div "Thunderbolt 3" at bounding box center [408, 161] width 418 height 27
click at [199, 145] on input "a. Thunderbolt 3" at bounding box center [199, 141] width 0 height 8
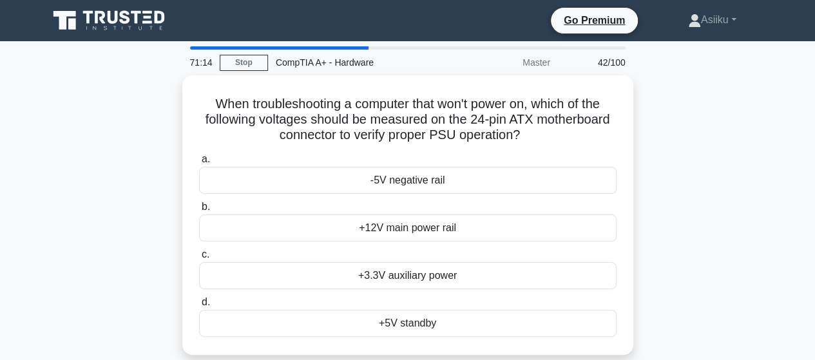
drag, startPoint x: 525, startPoint y: 135, endPoint x: 180, endPoint y: 101, distance: 346.6
click at [180, 101] on div "When troubleshooting a computer that won't power on, which of the following vol…" at bounding box center [408, 222] width 735 height 295
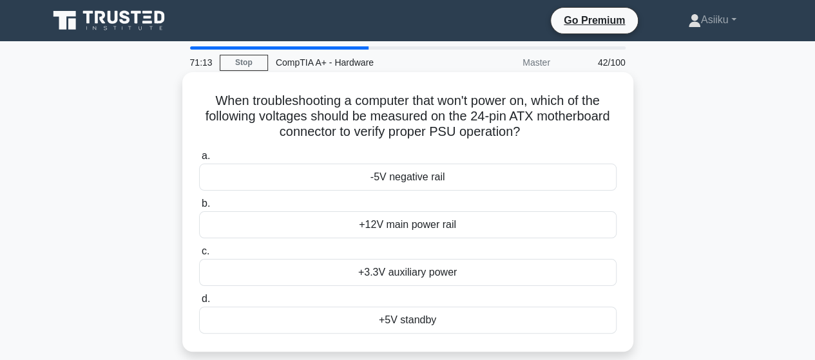
copy h5 "When troubleshooting a computer that won't power on, which of the following vol…"
click at [395, 316] on div "+5V standby" at bounding box center [408, 320] width 418 height 27
click at [199, 304] on input "d. +5V standby" at bounding box center [199, 299] width 0 height 8
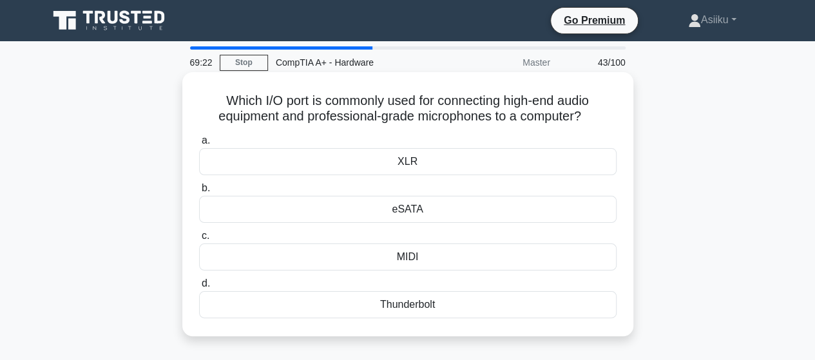
click at [405, 255] on div "MIDI" at bounding box center [408, 257] width 418 height 27
click at [199, 240] on input "c. MIDI" at bounding box center [199, 236] width 0 height 8
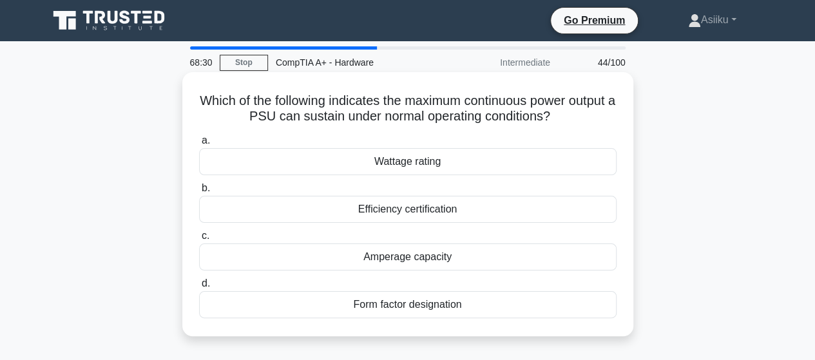
click at [416, 259] on div "Amperage capacity" at bounding box center [408, 257] width 418 height 27
click at [199, 240] on input "c. Amperage capacity" at bounding box center [199, 236] width 0 height 8
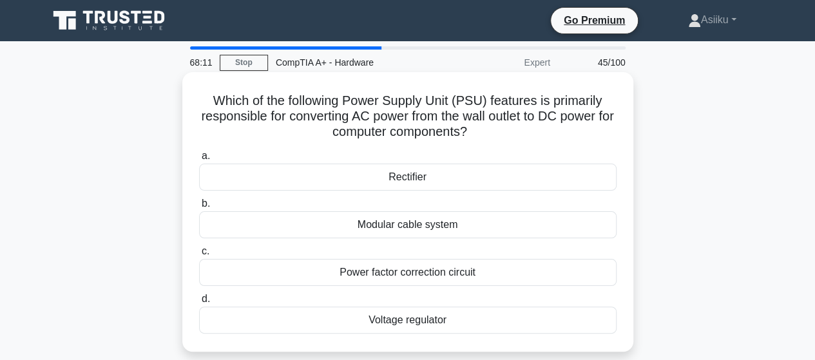
click at [416, 273] on div "Power factor correction circuit" at bounding box center [408, 272] width 418 height 27
click at [199, 256] on input "c. Power factor correction circuit" at bounding box center [199, 252] width 0 height 8
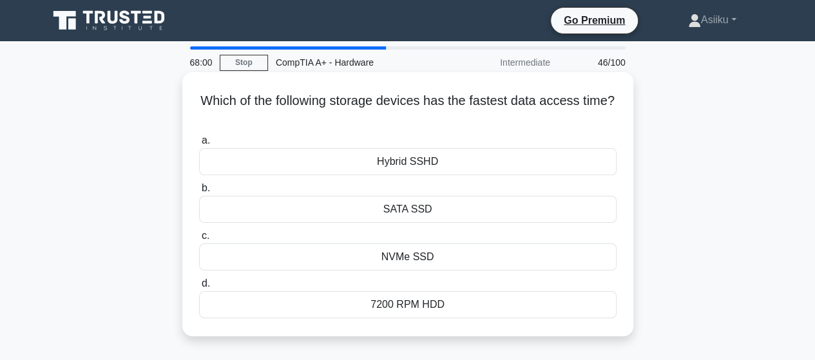
click at [410, 213] on div "SATA SSD" at bounding box center [408, 209] width 418 height 27
click at [199, 193] on input "b. SATA SSD" at bounding box center [199, 188] width 0 height 8
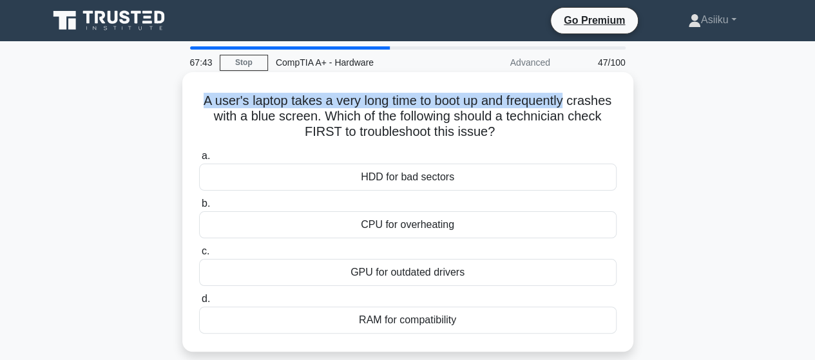
drag, startPoint x: 222, startPoint y: 103, endPoint x: 602, endPoint y: 102, distance: 379.7
click at [599, 104] on h5 "A user's laptop takes a very long time to boot up and frequently crashes with a…" at bounding box center [408, 117] width 420 height 48
click at [602, 102] on h5 "A user's laptop takes a very long time to boot up and frequently crashes with a…" at bounding box center [408, 117] width 420 height 48
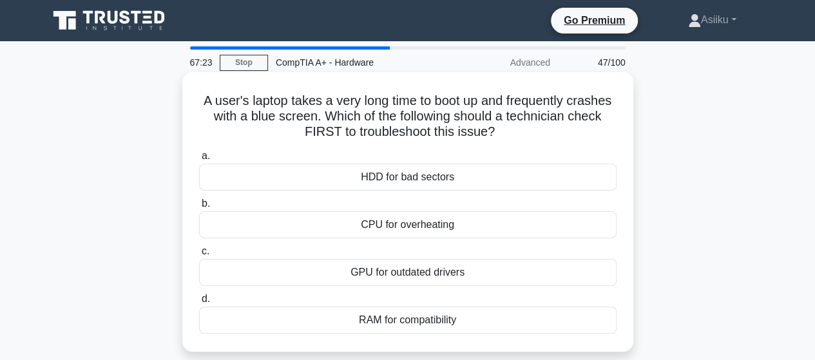
click at [393, 176] on div "HDD for bad sectors" at bounding box center [408, 177] width 418 height 27
click at [199, 161] on input "a. HDD for bad sectors" at bounding box center [199, 156] width 0 height 8
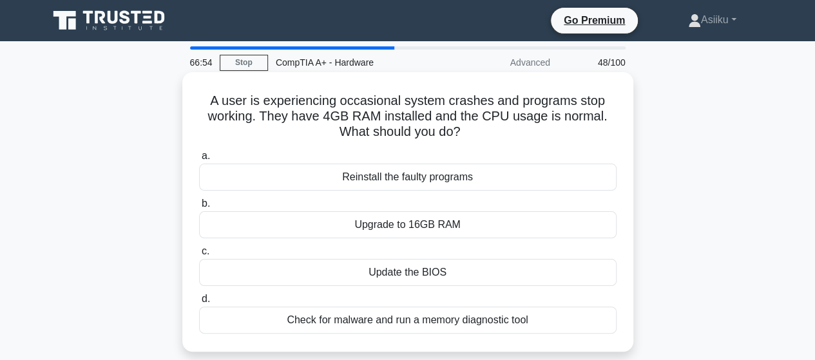
click at [375, 228] on div "Upgrade to 16GB RAM" at bounding box center [408, 224] width 418 height 27
click at [199, 208] on input "b. Upgrade to 16GB RAM" at bounding box center [199, 204] width 0 height 8
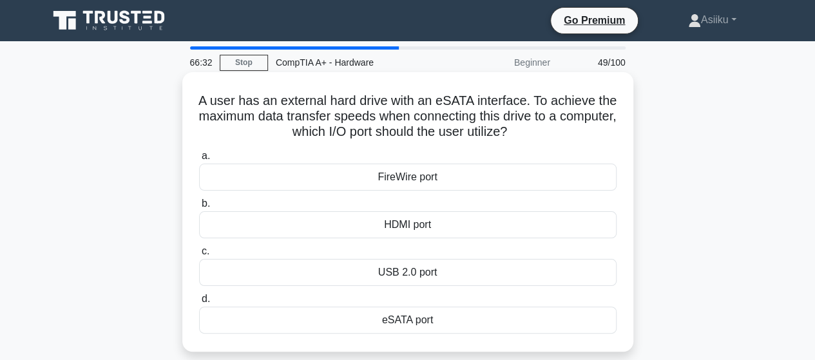
click at [401, 319] on div "eSATA port" at bounding box center [408, 320] width 418 height 27
click at [199, 304] on input "d. eSATA port" at bounding box center [199, 299] width 0 height 8
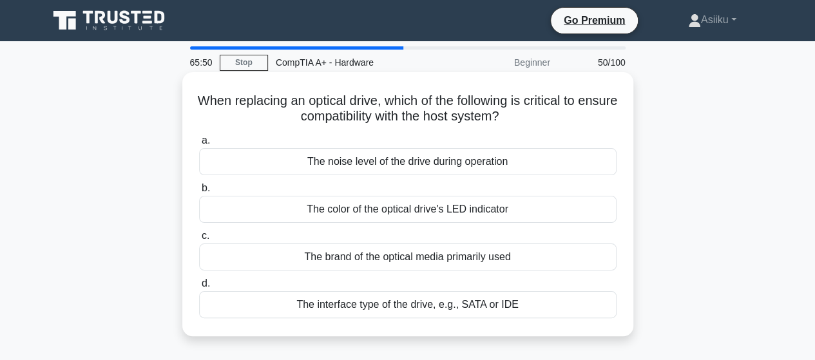
click at [329, 300] on div "The interface type of the drive, e.g., SATA or IDE" at bounding box center [408, 304] width 418 height 27
click at [199, 288] on input "d. The interface type of the drive, e.g., SATA or IDE" at bounding box center [199, 284] width 0 height 8
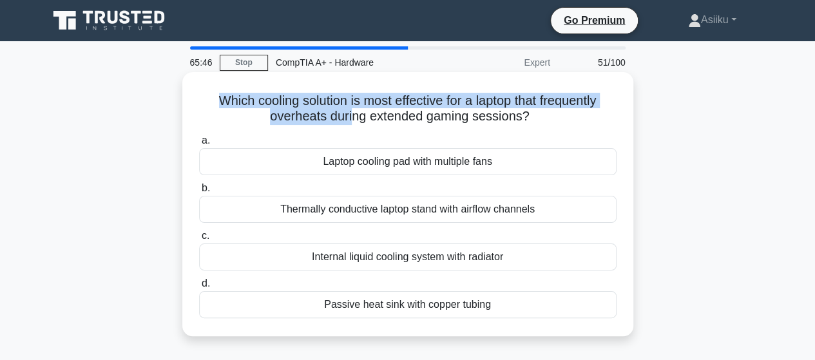
drag, startPoint x: 211, startPoint y: 101, endPoint x: 355, endPoint y: 114, distance: 144.3
click at [353, 114] on h5 "Which cooling solution is most effective for a laptop that frequently overheats…" at bounding box center [408, 109] width 420 height 32
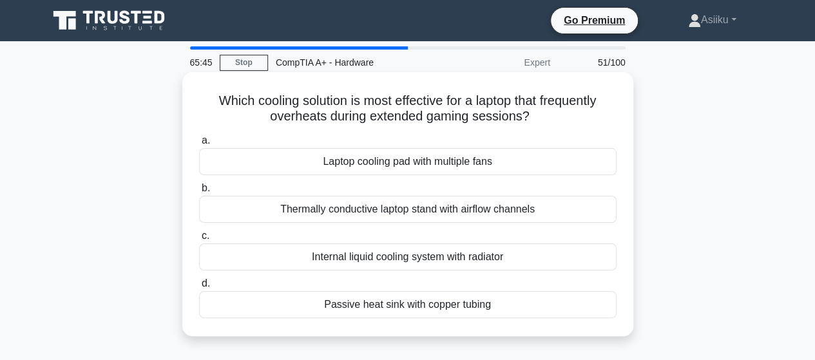
click at [368, 111] on h5 "Which cooling solution is most effective for a laptop that frequently overheats…" at bounding box center [408, 109] width 420 height 32
click at [416, 208] on div "Thermally conductive laptop stand with airflow channels" at bounding box center [408, 209] width 418 height 27
click at [199, 193] on input "b. Thermally conductive laptop stand with airflow channels" at bounding box center [199, 188] width 0 height 8
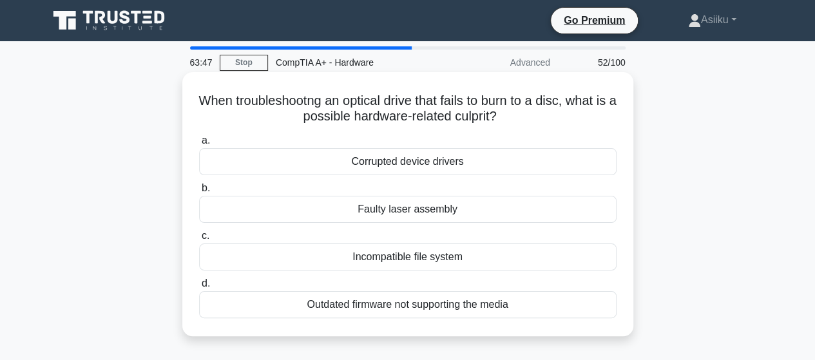
click at [402, 164] on div "Corrupted device drivers" at bounding box center [408, 161] width 418 height 27
click at [199, 145] on input "a. Corrupted device drivers" at bounding box center [199, 141] width 0 height 8
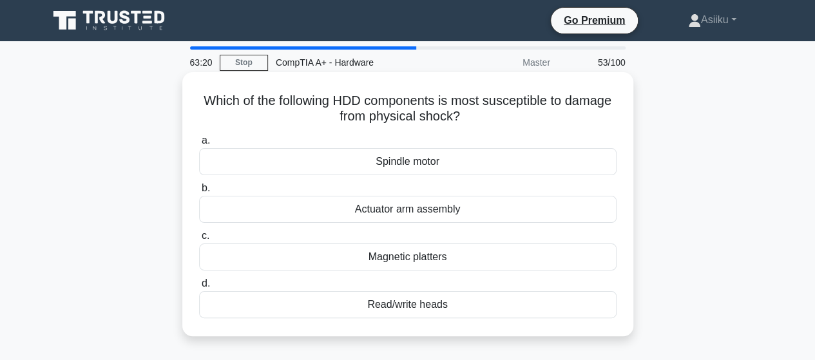
drag, startPoint x: 221, startPoint y: 101, endPoint x: 490, endPoint y: 117, distance: 269.2
click at [490, 117] on h5 "Which of the following HDD components is most susceptible to damage from physic…" at bounding box center [408, 109] width 420 height 32
copy h5 "Which of the following HDD components is most susceptible to damage from physic…"
click at [383, 133] on label "a. Spindle motor" at bounding box center [408, 154] width 418 height 43
click at [199, 137] on input "a. Spindle motor" at bounding box center [199, 141] width 0 height 8
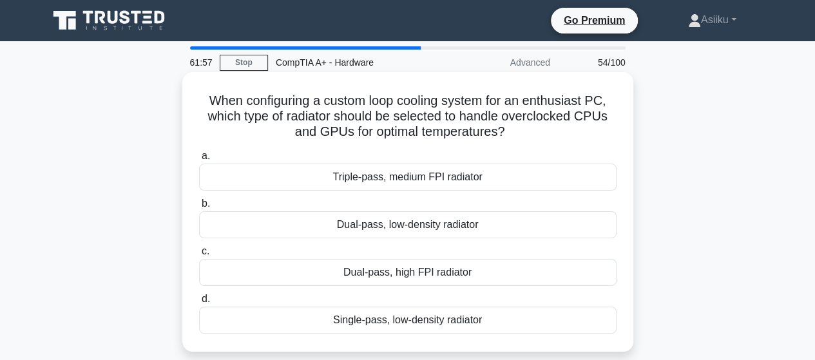
click at [389, 224] on div "Dual-pass, low-density radiator" at bounding box center [408, 224] width 418 height 27
click at [199, 208] on input "b. Dual-pass, low-density radiator" at bounding box center [199, 204] width 0 height 8
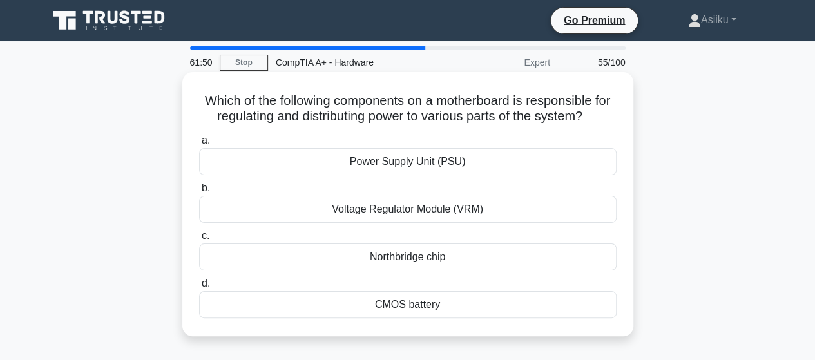
click at [416, 164] on div "Power Supply Unit (PSU)" at bounding box center [408, 161] width 418 height 27
click at [199, 145] on input "a. Power Supply Unit (PSU)" at bounding box center [199, 141] width 0 height 8
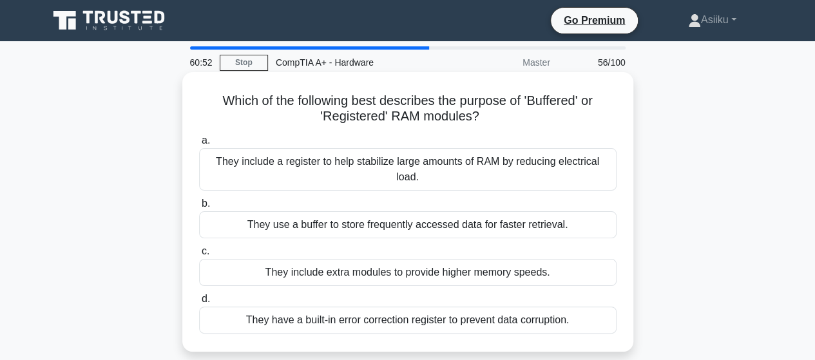
click at [318, 162] on div "They include a register to help stabilize large amounts of RAM by reducing elec…" at bounding box center [408, 169] width 418 height 43
click at [199, 145] on input "a. They include a register to help stabilize large amounts of RAM by reducing e…" at bounding box center [199, 141] width 0 height 8
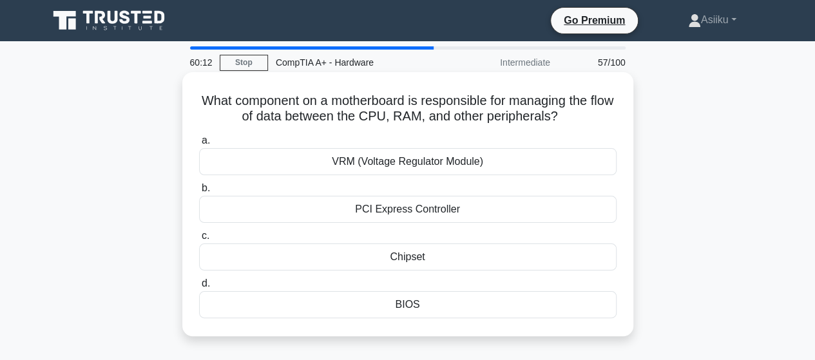
click at [391, 305] on div "BIOS" at bounding box center [408, 304] width 418 height 27
click at [199, 288] on input "d. BIOS" at bounding box center [199, 284] width 0 height 8
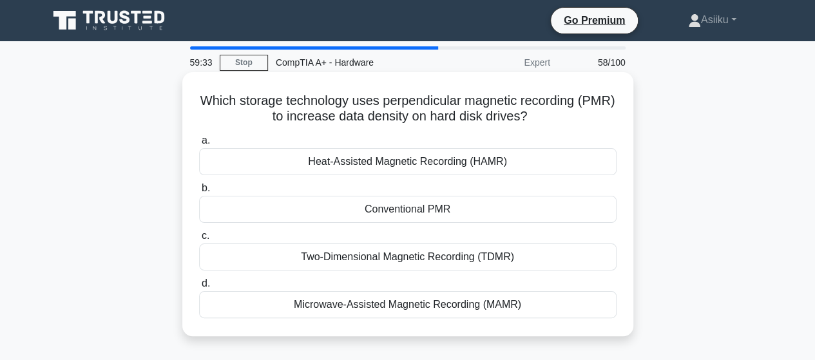
click at [398, 209] on div "Conventional PMR" at bounding box center [408, 209] width 418 height 27
click at [199, 193] on input "b. Conventional PMR" at bounding box center [199, 188] width 0 height 8
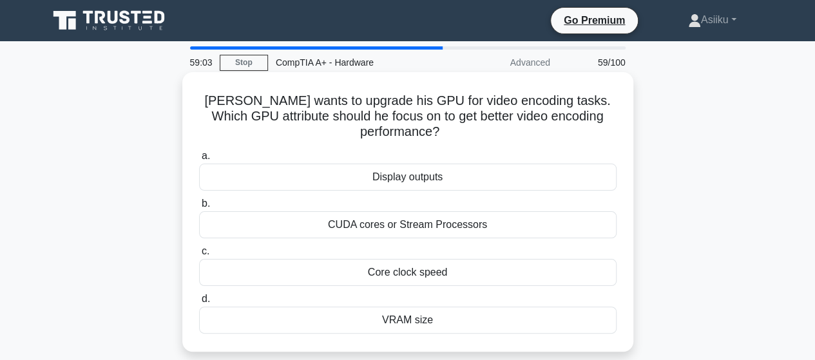
click at [404, 274] on div "Core clock speed" at bounding box center [408, 272] width 418 height 27
click at [199, 256] on input "c. Core clock speed" at bounding box center [199, 252] width 0 height 8
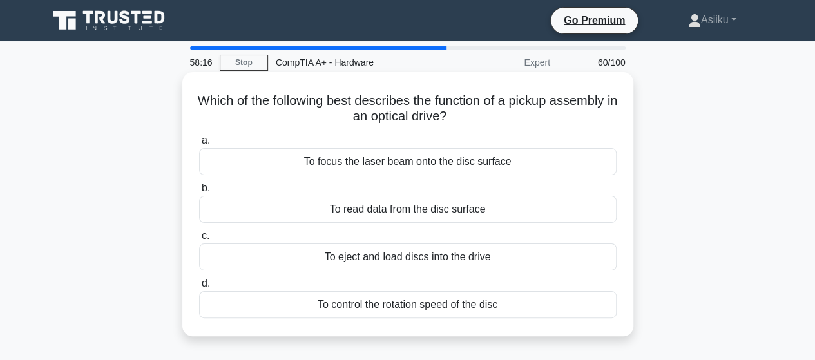
click at [379, 261] on div "To eject and load discs into the drive" at bounding box center [408, 257] width 418 height 27
click at [199, 240] on input "c. To eject and load discs into the drive" at bounding box center [199, 236] width 0 height 8
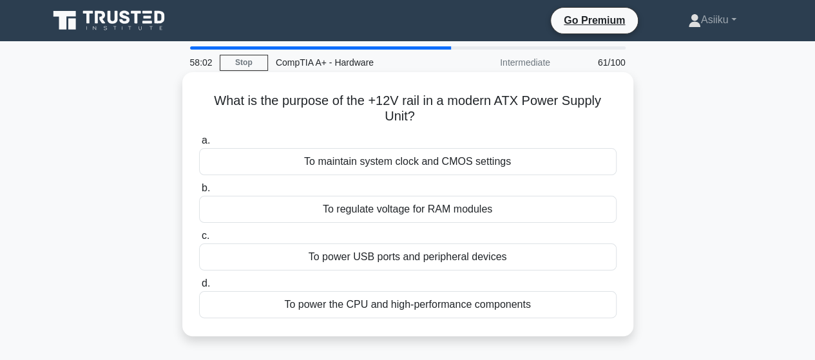
drag, startPoint x: 371, startPoint y: 98, endPoint x: 428, endPoint y: 115, distance: 59.3
click at [428, 115] on h5 "What is the purpose of the +12V rail in a modern ATX Power Supply Unit? .spinne…" at bounding box center [408, 109] width 420 height 32
copy h5 "+12V rail in a modern ATX Power Supply Unit?"
drag, startPoint x: 283, startPoint y: 103, endPoint x: 422, endPoint y: 119, distance: 139.4
click at [422, 119] on h5 "What is the purpose of the +12V rail in a modern ATX Power Supply Unit? .spinne…" at bounding box center [408, 109] width 420 height 32
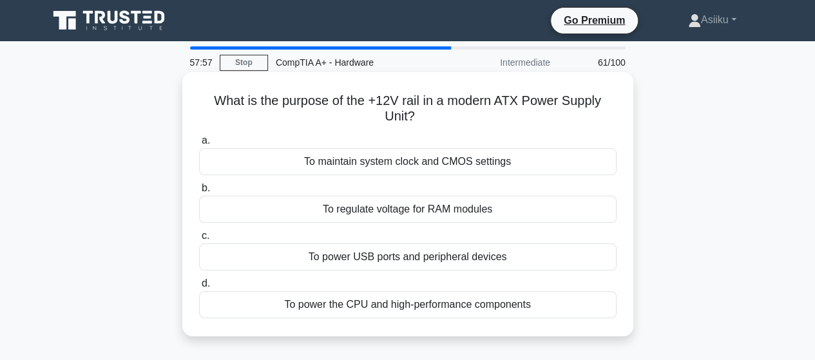
copy h5 "purpose of the +12V rail in a modern ATX Power Supply Unit?"
click at [427, 91] on div "What is the purpose of the +12V rail in a modern ATX Power Supply Unit? .spinne…" at bounding box center [408, 204] width 441 height 254
click at [445, 298] on div "To power the CPU and high-performance components" at bounding box center [408, 304] width 418 height 27
click at [199, 288] on input "d. To power the CPU and high-performance components" at bounding box center [199, 284] width 0 height 8
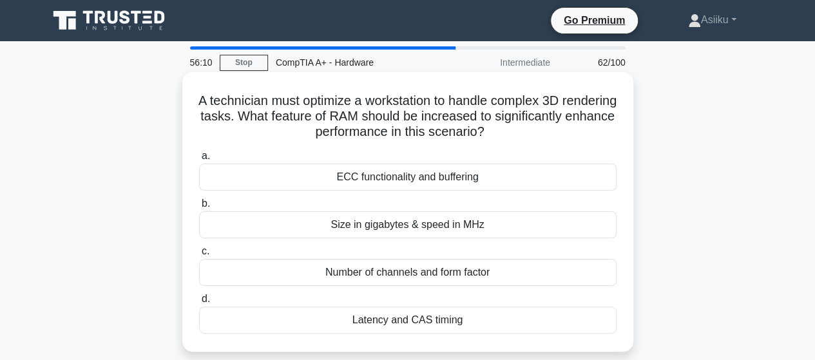
click at [413, 322] on div "Latency and CAS timing" at bounding box center [408, 320] width 418 height 27
click at [199, 304] on input "d. Latency and CAS timing" at bounding box center [199, 299] width 0 height 8
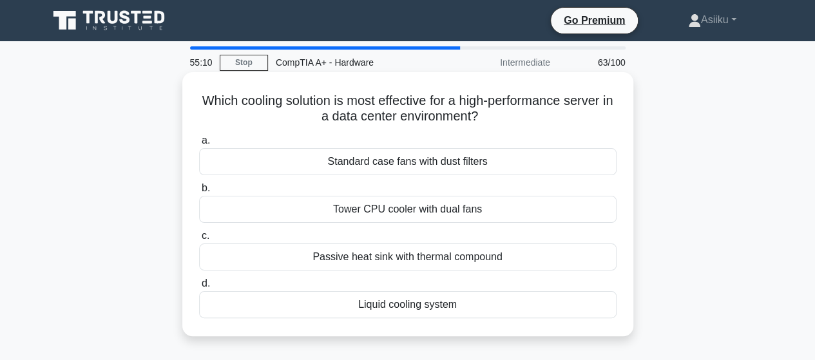
click at [329, 99] on h5 "Which cooling solution is most effective for a high-performance server in a dat…" at bounding box center [408, 109] width 420 height 32
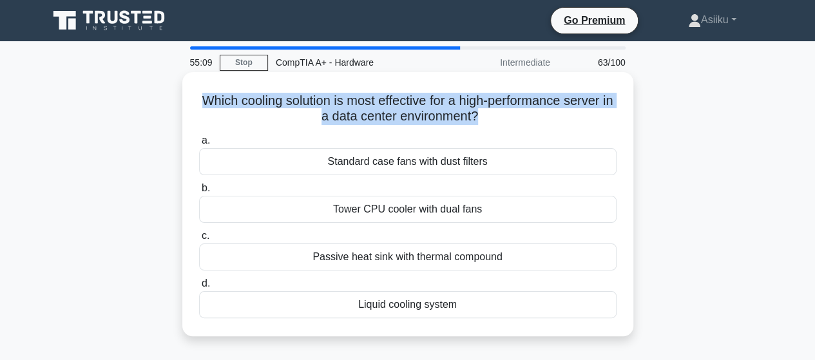
click at [329, 99] on h5 "Which cooling solution is most effective for a high-performance server in a dat…" at bounding box center [408, 109] width 420 height 32
copy div "Which cooling solution is most effective for a high-performance server in a dat…"
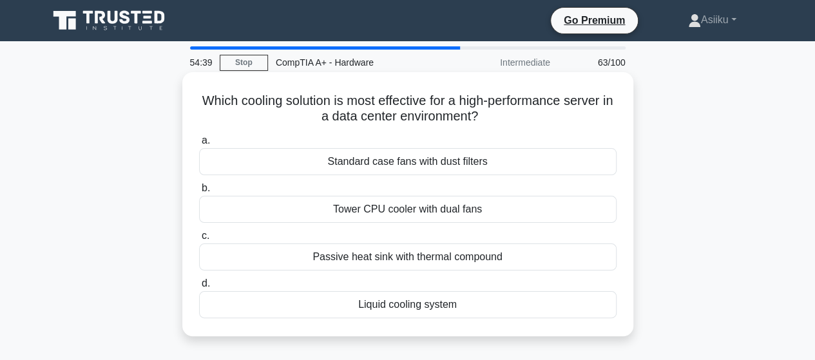
click at [416, 304] on div "Liquid cooling system" at bounding box center [408, 304] width 418 height 27
click at [199, 288] on input "d. Liquid cooling system" at bounding box center [199, 284] width 0 height 8
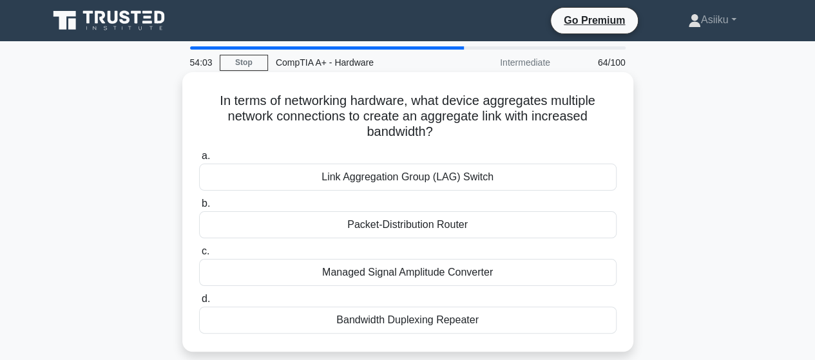
click at [368, 226] on div "Packet-Distribution Router" at bounding box center [408, 224] width 418 height 27
click at [199, 208] on input "b. Packet-Distribution Router" at bounding box center [199, 204] width 0 height 8
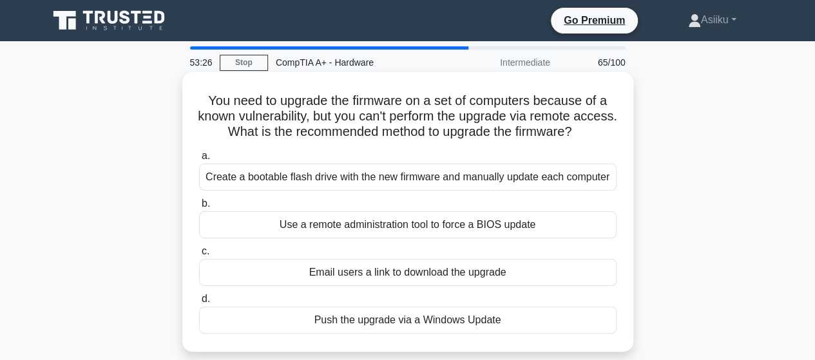
click at [406, 271] on div "Email users a link to download the upgrade" at bounding box center [408, 272] width 418 height 27
click at [199, 256] on input "c. Email users a link to download the upgrade" at bounding box center [199, 252] width 0 height 8
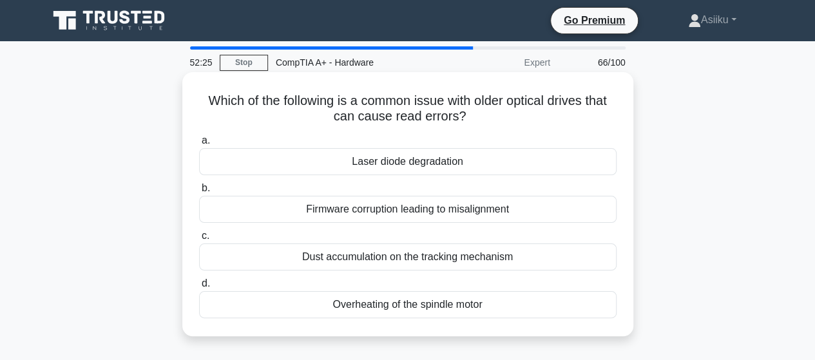
click at [419, 208] on div "Firmware corruption leading to misalignment" at bounding box center [408, 209] width 418 height 27
click at [199, 193] on input "b. Firmware corruption leading to misalignment" at bounding box center [199, 188] width 0 height 8
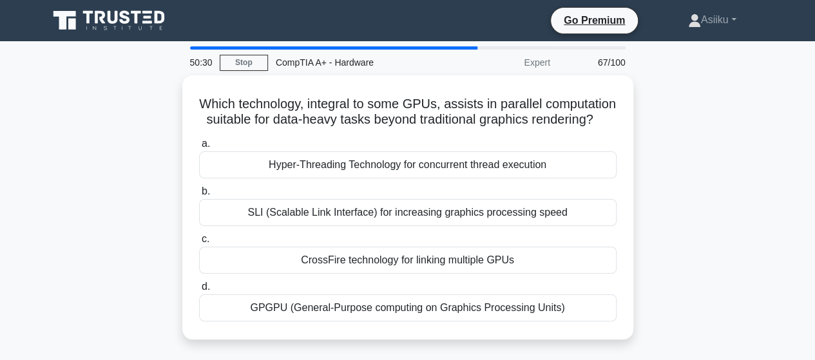
click at [86, 137] on div "Which technology, integral to some GPUs, assists in parallel computation suitab…" at bounding box center [408, 215] width 735 height 280
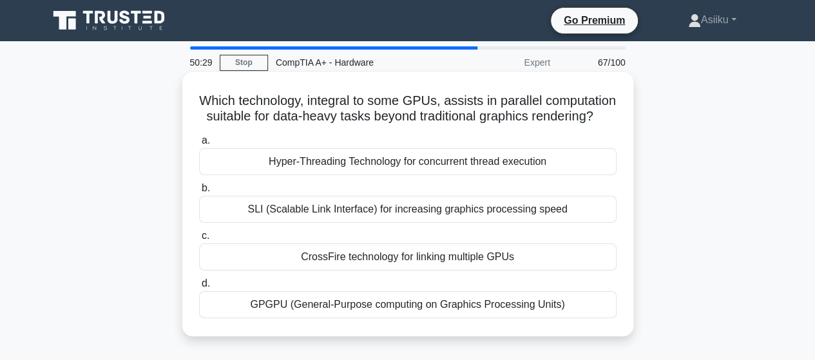
click at [293, 220] on div "SLI (Scalable Link Interface) for increasing graphics processing speed" at bounding box center [408, 209] width 418 height 27
click at [199, 193] on input "b. SLI (Scalable Link Interface) for increasing graphics processing speed" at bounding box center [199, 188] width 0 height 8
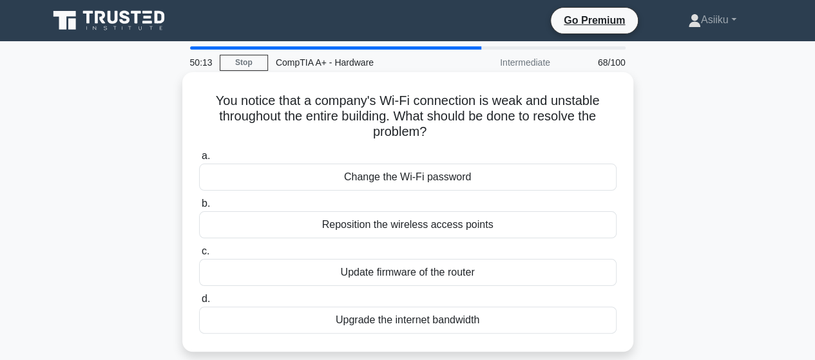
click at [353, 320] on div "Upgrade the internet bandwidth" at bounding box center [408, 320] width 418 height 27
click at [199, 304] on input "d. Upgrade the internet bandwidth" at bounding box center [199, 299] width 0 height 8
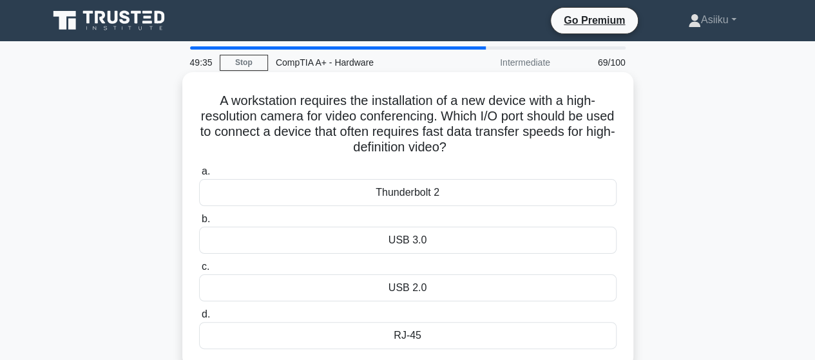
click at [388, 191] on div "Thunderbolt 2" at bounding box center [408, 192] width 418 height 27
click at [199, 176] on input "a. Thunderbolt 2" at bounding box center [199, 172] width 0 height 8
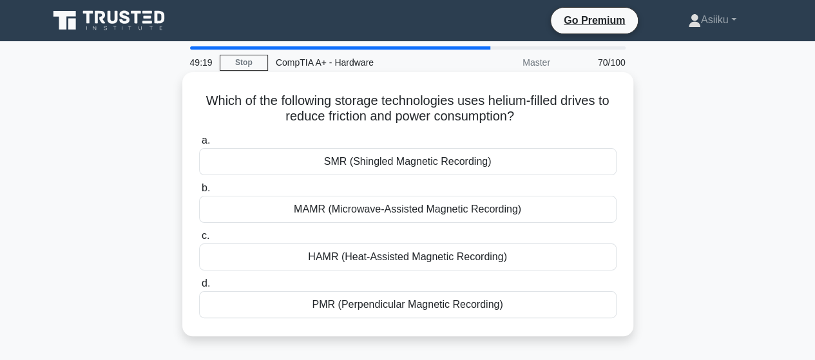
drag, startPoint x: 532, startPoint y: 117, endPoint x: 196, endPoint y: 104, distance: 336.1
click at [196, 104] on div "Which of the following storage technologies uses helium-filled drives to reduce…" at bounding box center [408, 204] width 441 height 254
copy h5 "Which of the following storage technologies uses helium-filled drives to reduce…"
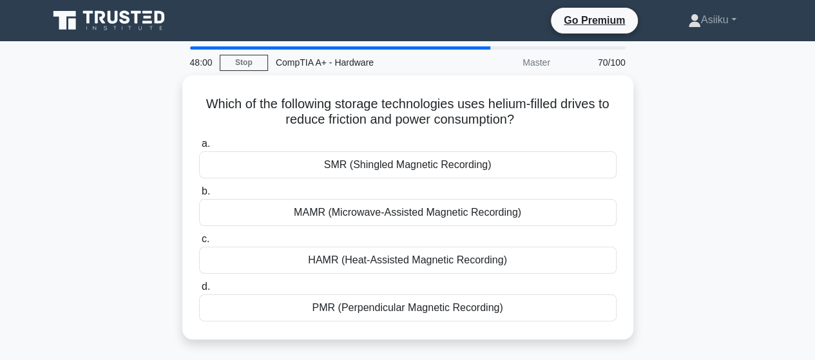
click at [89, 165] on div "Which of the following storage technologies uses helium-filled drives to reduce…" at bounding box center [408, 215] width 735 height 280
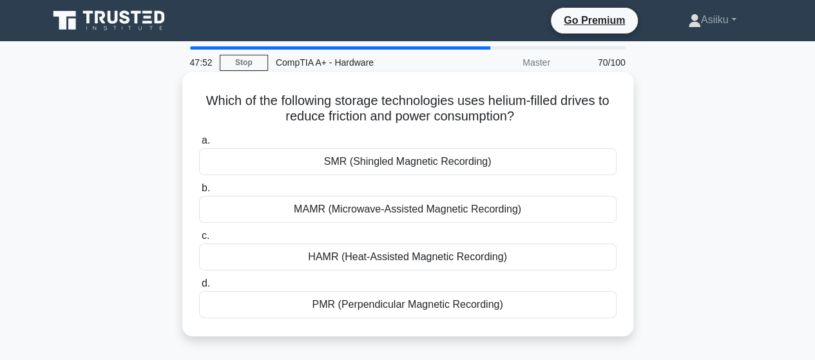
click at [373, 259] on div "HAMR (Heat-Assisted Magnetic Recording)" at bounding box center [408, 257] width 418 height 27
click at [199, 240] on input "c. HAMR (Heat-Assisted Magnetic Recording)" at bounding box center [199, 236] width 0 height 8
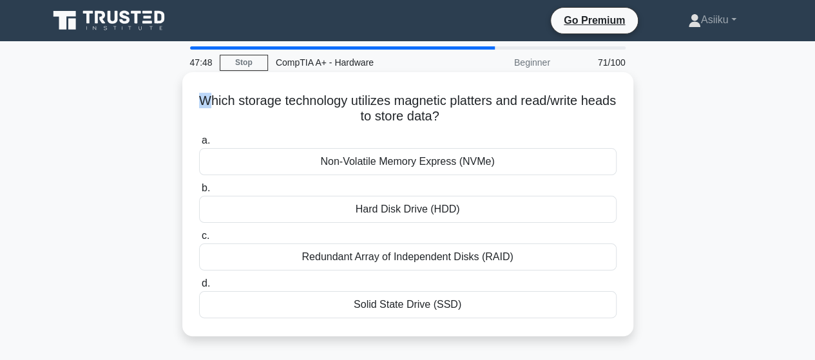
drag, startPoint x: 211, startPoint y: 97, endPoint x: 224, endPoint y: 97, distance: 12.9
click at [224, 97] on h5 "Which storage technology utilizes magnetic platters and read/write heads to sto…" at bounding box center [408, 109] width 420 height 32
click at [237, 96] on h5 "Which storage technology utilizes magnetic platters and read/write heads to sto…" at bounding box center [408, 109] width 420 height 32
click at [260, 95] on h5 "Which storage technology utilizes magnetic platters and read/write heads to sto…" at bounding box center [408, 109] width 420 height 32
click at [255, 101] on h5 "Which storage technology utilizes magnetic platters and read/write heads to sto…" at bounding box center [408, 109] width 420 height 32
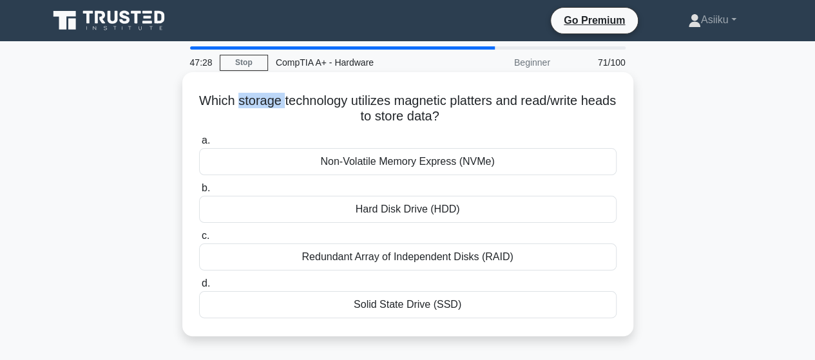
click at [255, 101] on h5 "Which storage technology utilizes magnetic platters and read/write heads to sto…" at bounding box center [408, 109] width 420 height 32
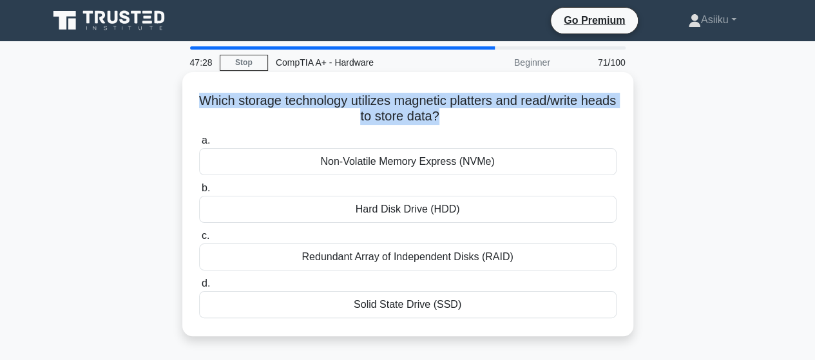
click at [255, 101] on h5 "Which storage technology utilizes magnetic platters and read/write heads to sto…" at bounding box center [408, 109] width 420 height 32
copy div "Which storage technology utilizes magnetic platters and read/write heads to sto…"
click at [371, 106] on h5 "Which storage technology utilizes magnetic platters and read/write heads to sto…" at bounding box center [408, 109] width 420 height 32
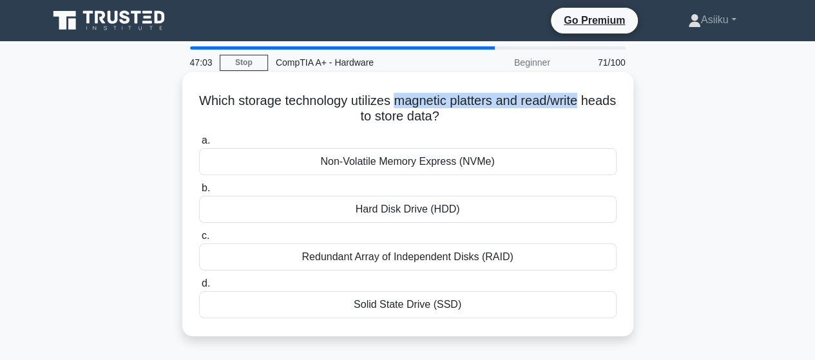
drag, startPoint x: 411, startPoint y: 100, endPoint x: 607, endPoint y: 104, distance: 196.0
click at [607, 104] on h5 "Which storage technology utilizes magnetic platters and read/write heads to sto…" at bounding box center [408, 109] width 420 height 32
click at [491, 109] on h5 "Which storage technology utilizes magnetic platters and read/write heads to sto…" at bounding box center [408, 109] width 420 height 32
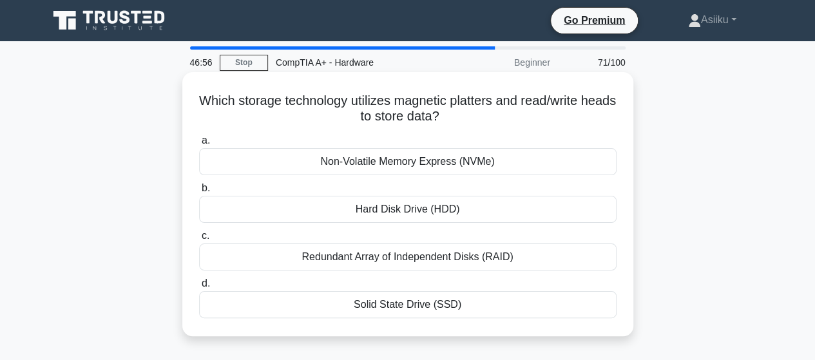
click at [387, 207] on div "Hard Disk Drive (HDD)" at bounding box center [408, 209] width 418 height 27
click at [199, 193] on input "b. Hard Disk Drive (HDD)" at bounding box center [199, 188] width 0 height 8
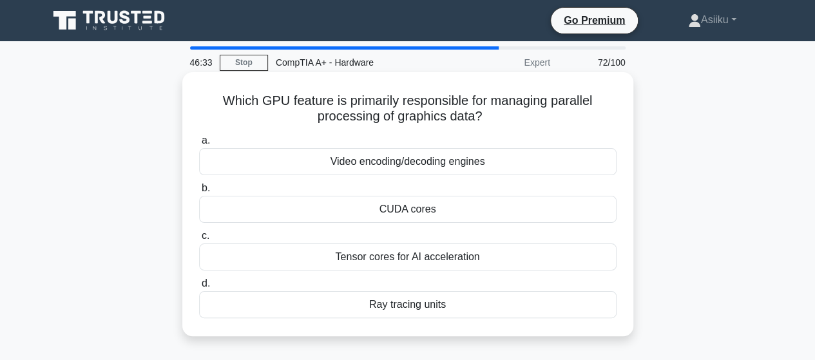
click at [286, 100] on h5 "Which GPU feature is primarily responsible for managing parallel processing of …" at bounding box center [408, 109] width 420 height 32
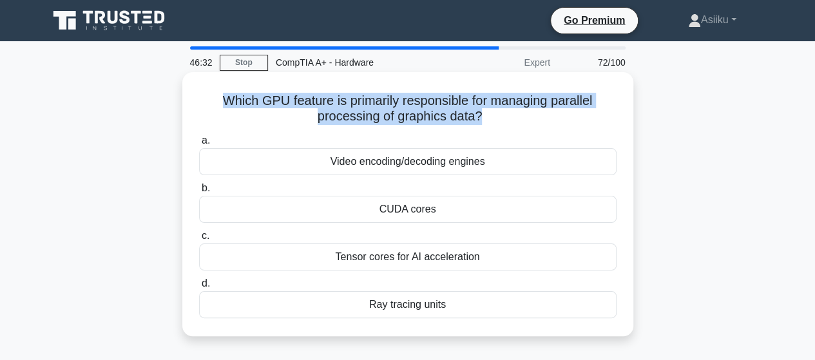
click at [286, 100] on h5 "Which GPU feature is primarily responsible for managing parallel processing of …" at bounding box center [408, 109] width 420 height 32
click at [394, 124] on h5 "Which GPU feature is primarily responsible for managing parallel processing of …" at bounding box center [408, 109] width 420 height 32
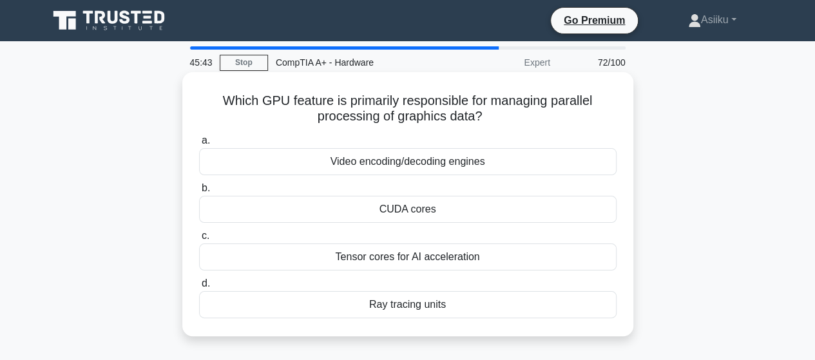
click at [380, 216] on div "CUDA cores" at bounding box center [408, 209] width 418 height 27
click at [199, 193] on input "b. CUDA cores" at bounding box center [199, 188] width 0 height 8
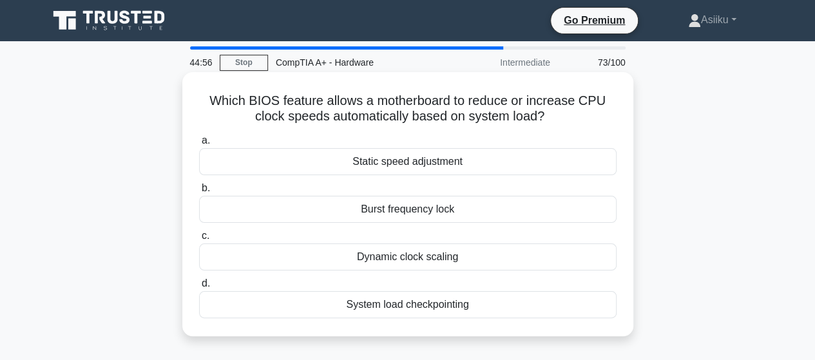
click at [386, 259] on div "Dynamic clock scaling" at bounding box center [408, 257] width 418 height 27
click at [199, 240] on input "c. Dynamic clock scaling" at bounding box center [199, 236] width 0 height 8
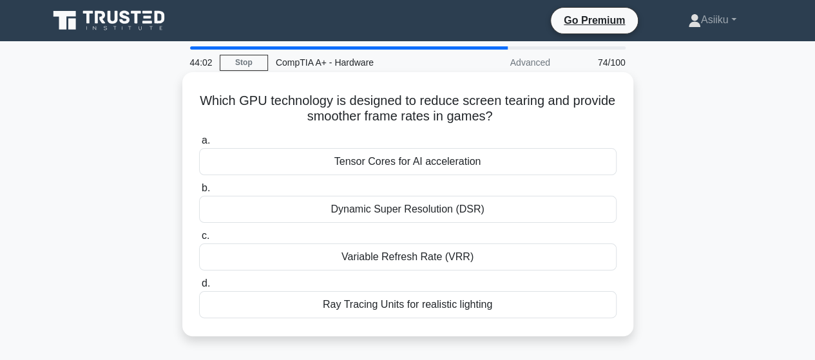
click at [375, 206] on div "Dynamic Super Resolution (DSR)" at bounding box center [408, 209] width 418 height 27
click at [199, 193] on input "b. Dynamic Super Resolution (DSR)" at bounding box center [199, 188] width 0 height 8
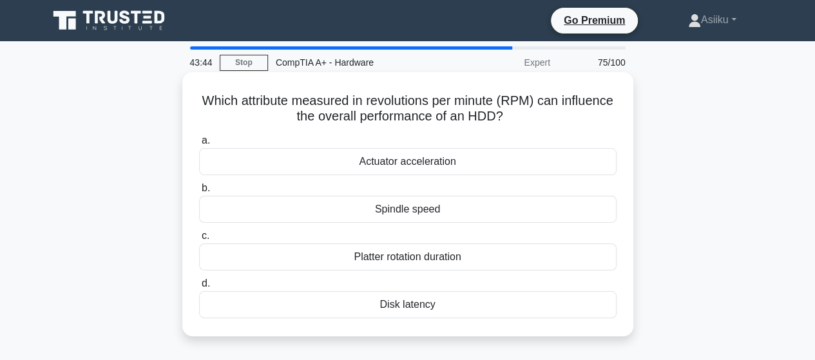
click at [406, 307] on div "Disk latency" at bounding box center [408, 304] width 418 height 27
click at [199, 288] on input "d. Disk latency" at bounding box center [199, 284] width 0 height 8
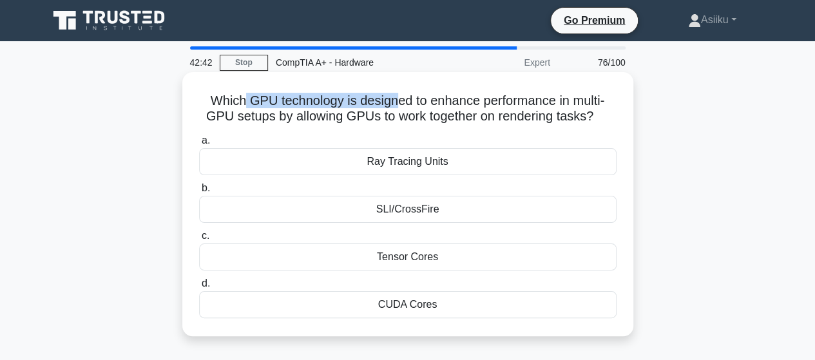
drag, startPoint x: 240, startPoint y: 101, endPoint x: 409, endPoint y: 98, distance: 168.9
click at [404, 98] on h5 "Which GPU technology is designed to enhance performance in multi-GPU setups by …" at bounding box center [408, 109] width 420 height 32
click at [456, 102] on h5 "Which GPU technology is designed to enhance performance in multi-GPU setups by …" at bounding box center [408, 109] width 420 height 32
click at [396, 306] on div "CUDA Cores" at bounding box center [408, 304] width 418 height 27
click at [199, 288] on input "d. CUDA Cores" at bounding box center [199, 284] width 0 height 8
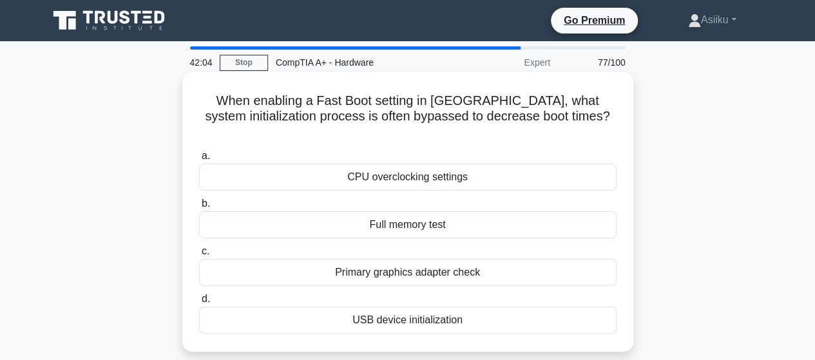
click at [380, 211] on div "Full memory test" at bounding box center [408, 224] width 418 height 27
click at [199, 206] on input "b. Full memory test" at bounding box center [199, 204] width 0 height 8
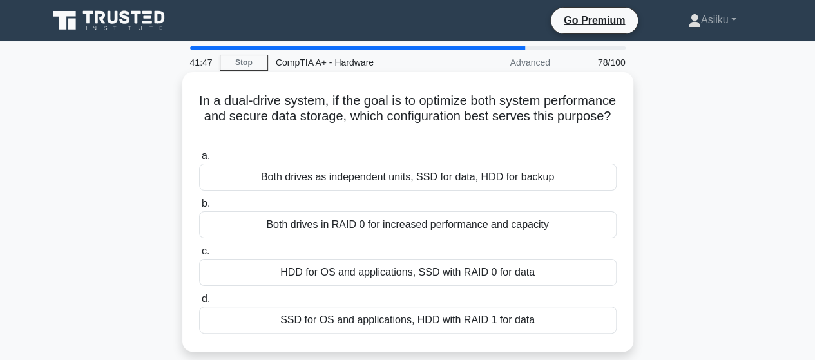
click at [366, 119] on h5 "In a dual-drive system, if the goal is to optimize both system performance and …" at bounding box center [408, 117] width 420 height 48
click at [343, 114] on h5 "In a dual-drive system, if the goal is to optimize both system performance and …" at bounding box center [408, 117] width 420 height 48
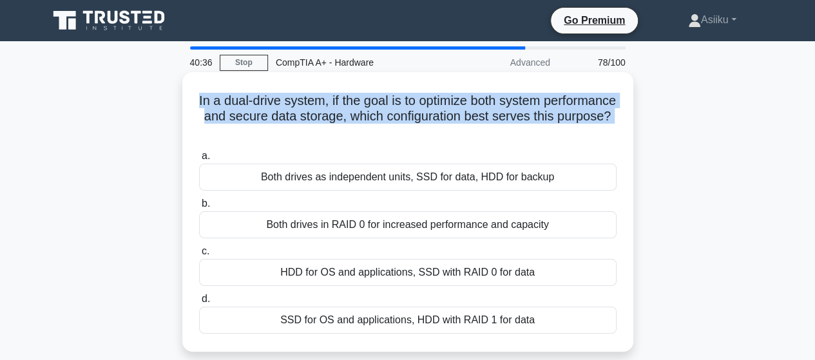
click at [343, 114] on h5 "In a dual-drive system, if the goal is to optimize both system performance and …" at bounding box center [408, 117] width 420 height 48
copy div "In a dual-drive system, if the goal is to optimize both system performance and …"
click at [285, 101] on h5 "In a dual-drive system, if the goal is to optimize both system performance and …" at bounding box center [408, 117] width 420 height 48
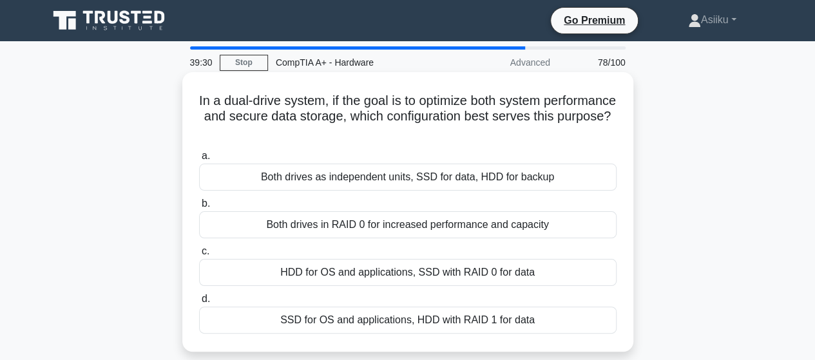
click at [400, 319] on div "SSD for OS and applications, HDD with RAID 1 for data" at bounding box center [408, 320] width 418 height 27
click at [199, 304] on input "d. SSD for OS and applications, HDD with RAID 1 for data" at bounding box center [199, 299] width 0 height 8
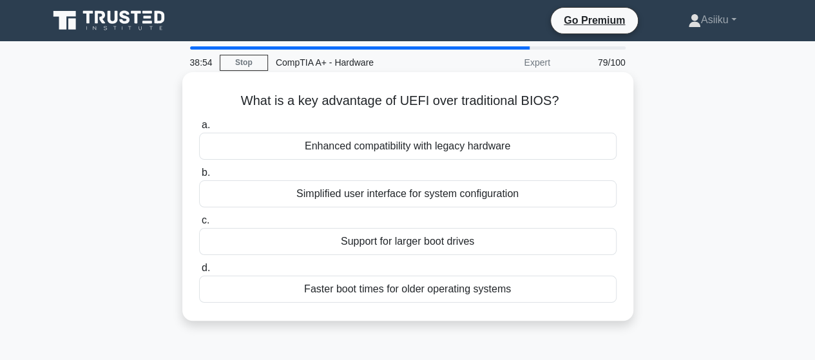
click at [405, 242] on div "Support for larger boot drives" at bounding box center [408, 241] width 418 height 27
click at [199, 225] on input "c. Support for larger boot drives" at bounding box center [199, 221] width 0 height 8
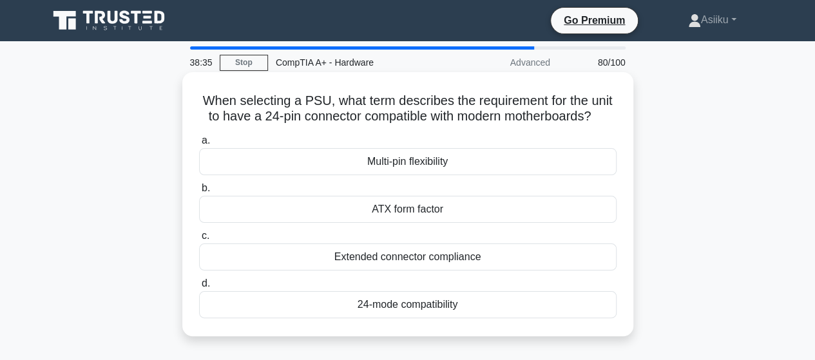
click at [411, 211] on div "ATX form factor" at bounding box center [408, 209] width 418 height 27
click at [199, 193] on input "b. ATX form factor" at bounding box center [199, 188] width 0 height 8
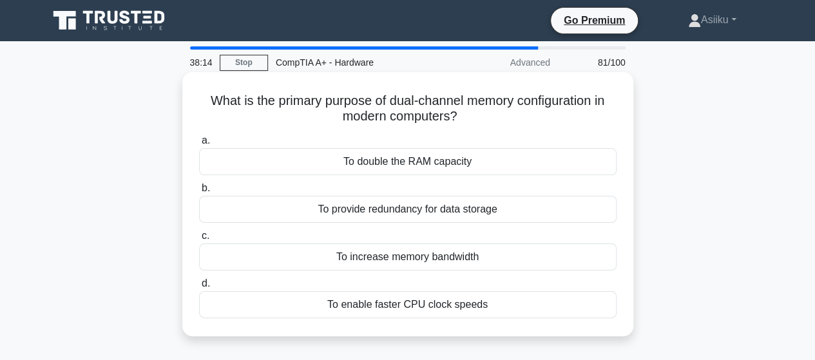
click at [373, 161] on div "To double the RAM capacity" at bounding box center [408, 161] width 418 height 27
click at [199, 145] on input "a. To double the RAM capacity" at bounding box center [199, 141] width 0 height 8
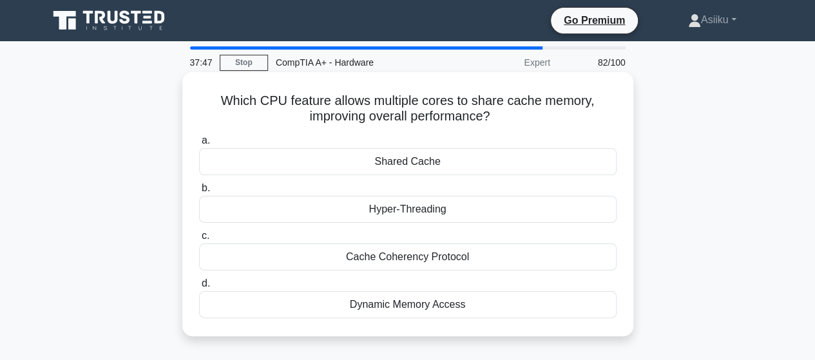
click at [394, 167] on div "Shared Cache" at bounding box center [408, 161] width 418 height 27
click at [199, 145] on input "a. Shared Cache" at bounding box center [199, 141] width 0 height 8
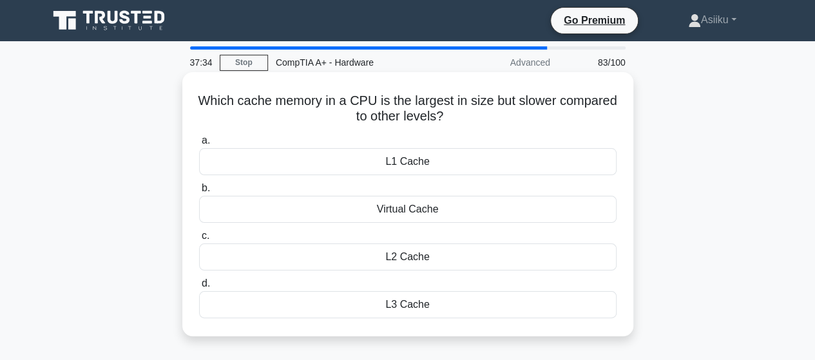
click at [405, 202] on div "Virtual Cache" at bounding box center [408, 209] width 418 height 27
click at [199, 193] on input "b. Virtual Cache" at bounding box center [199, 188] width 0 height 8
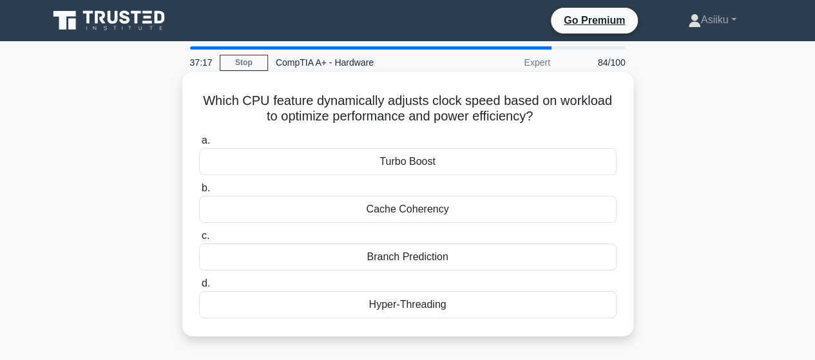
click at [406, 209] on div "Cache Coherency" at bounding box center [408, 209] width 418 height 27
click at [199, 193] on input "b. Cache Coherency" at bounding box center [199, 188] width 0 height 8
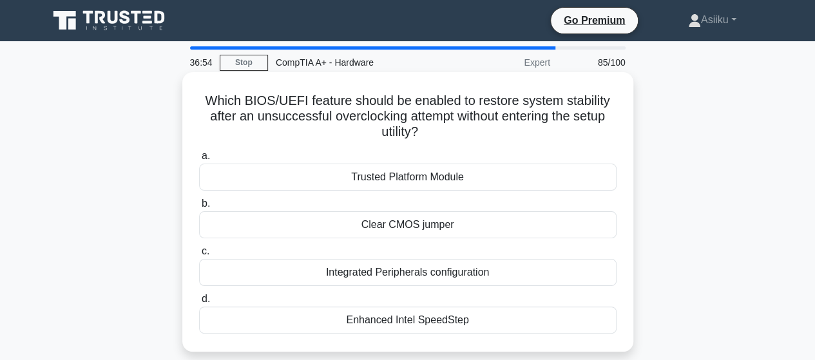
click at [408, 231] on div "Clear CMOS jumper" at bounding box center [408, 224] width 418 height 27
click at [199, 208] on input "b. Clear CMOS jumper" at bounding box center [199, 204] width 0 height 8
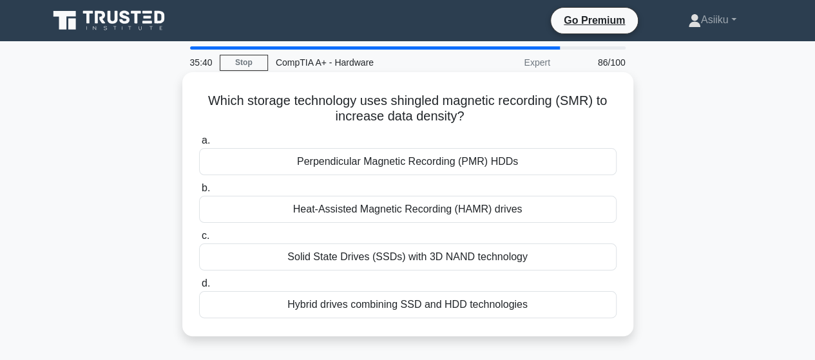
click at [383, 257] on div "Solid State Drives (SSDs) with 3D NAND technology" at bounding box center [408, 257] width 418 height 27
click at [199, 240] on input "c. Solid State Drives (SSDs) with 3D NAND technology" at bounding box center [199, 236] width 0 height 8
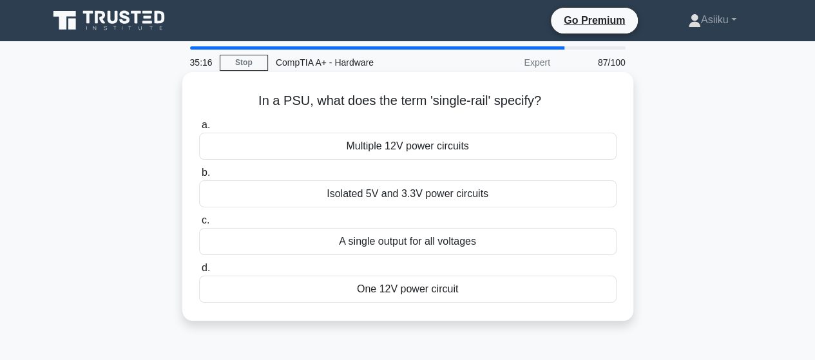
click at [433, 147] on div "Multiple 12V power circuits" at bounding box center [408, 146] width 418 height 27
click at [199, 130] on input "a. Multiple 12V power circuits" at bounding box center [199, 125] width 0 height 8
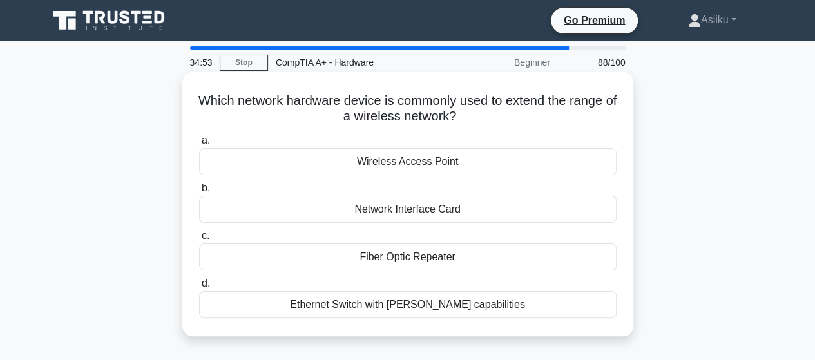
click at [451, 160] on div "Wireless Access Point" at bounding box center [408, 161] width 418 height 27
click at [199, 145] on input "a. Wireless Access Point" at bounding box center [199, 141] width 0 height 8
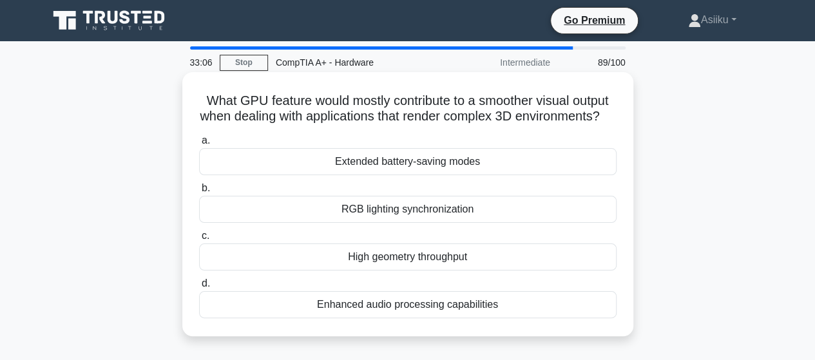
click at [387, 223] on div "RGB lighting synchronization" at bounding box center [408, 209] width 418 height 27
click at [199, 193] on input "b. RGB lighting synchronization" at bounding box center [199, 188] width 0 height 8
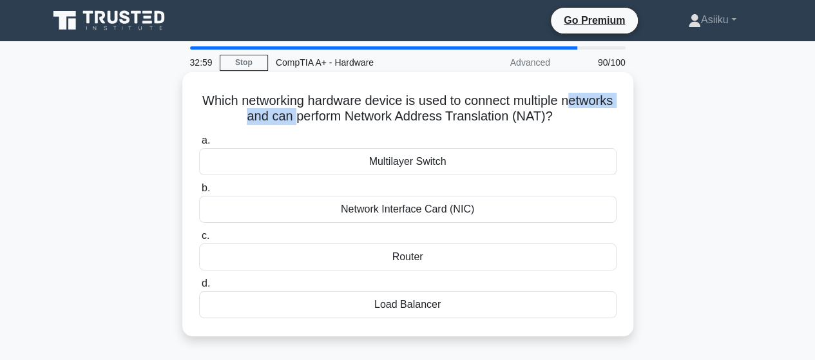
drag, startPoint x: 219, startPoint y: 117, endPoint x: 321, endPoint y: 117, distance: 101.8
click at [321, 117] on h5 "Which networking hardware device is used to connect multiple networks and can p…" at bounding box center [408, 109] width 420 height 32
drag, startPoint x: 355, startPoint y: 113, endPoint x: 413, endPoint y: 113, distance: 58.0
click at [413, 113] on h5 "Which networking hardware device is used to connect multiple networks and can p…" at bounding box center [408, 109] width 420 height 32
click at [391, 114] on h5 "Which networking hardware device is used to connect multiple networks and can p…" at bounding box center [408, 109] width 420 height 32
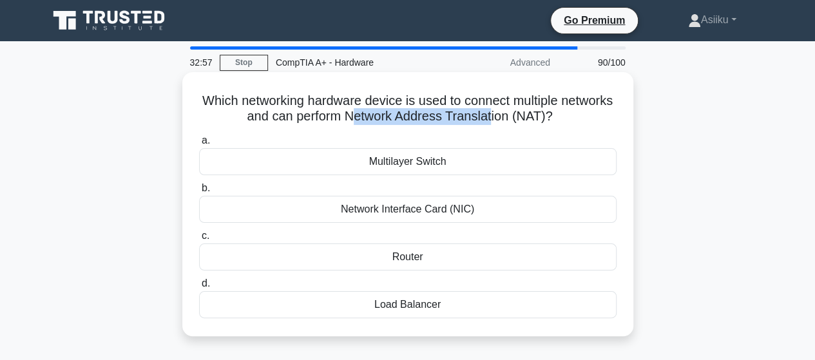
drag, startPoint x: 378, startPoint y: 114, endPoint x: 519, endPoint y: 115, distance: 141.2
click at [519, 115] on h5 "Which networking hardware device is used to connect multiple networks and can p…" at bounding box center [408, 109] width 420 height 32
click at [445, 113] on h5 "Which networking hardware device is used to connect multiple networks and can p…" at bounding box center [408, 109] width 420 height 32
click at [414, 162] on div "Multilayer Switch" at bounding box center [408, 161] width 418 height 27
click at [199, 145] on input "a. Multilayer Switch" at bounding box center [199, 141] width 0 height 8
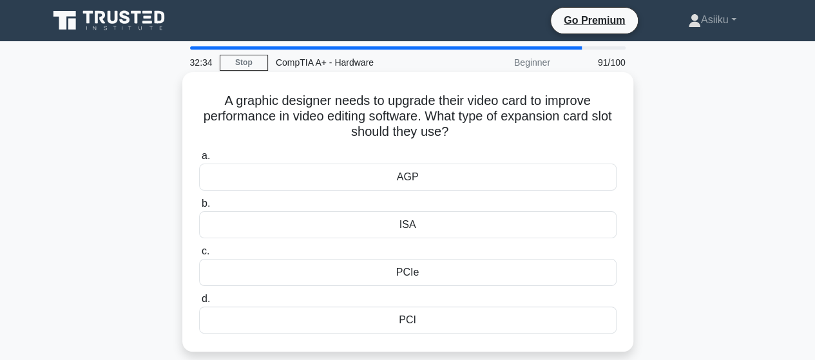
click at [402, 318] on div "PCI" at bounding box center [408, 320] width 418 height 27
click at [199, 304] on input "d. PCI" at bounding box center [199, 299] width 0 height 8
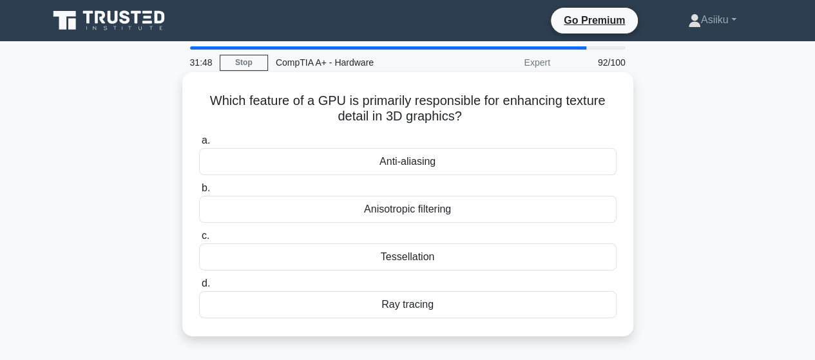
click at [386, 307] on div "Ray tracing" at bounding box center [408, 304] width 418 height 27
click at [199, 288] on input "d. Ray tracing" at bounding box center [199, 284] width 0 height 8
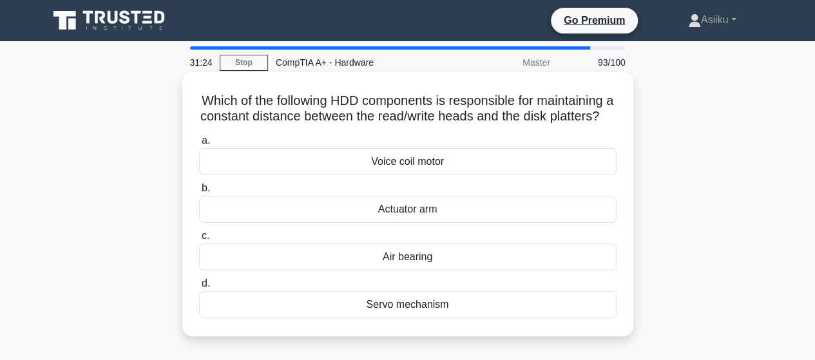
click at [404, 223] on div "Actuator arm" at bounding box center [408, 209] width 418 height 27
click at [199, 193] on input "b. Actuator arm" at bounding box center [199, 188] width 0 height 8
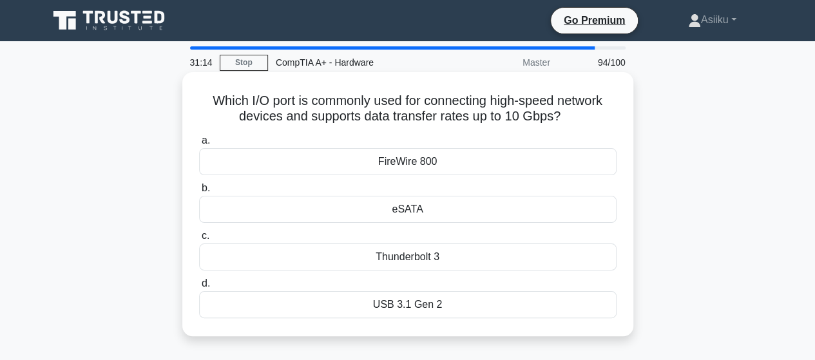
click at [413, 209] on div "eSATA" at bounding box center [408, 209] width 418 height 27
click at [199, 193] on input "b. eSATA" at bounding box center [199, 188] width 0 height 8
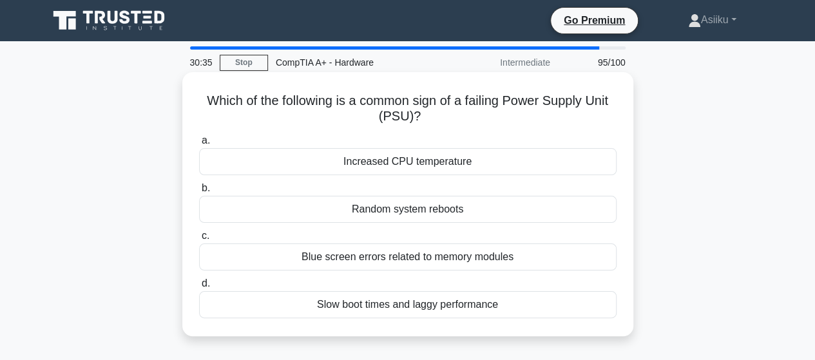
click at [369, 209] on div "Random system reboots" at bounding box center [408, 209] width 418 height 27
click at [199, 193] on input "b. Random system reboots" at bounding box center [199, 188] width 0 height 8
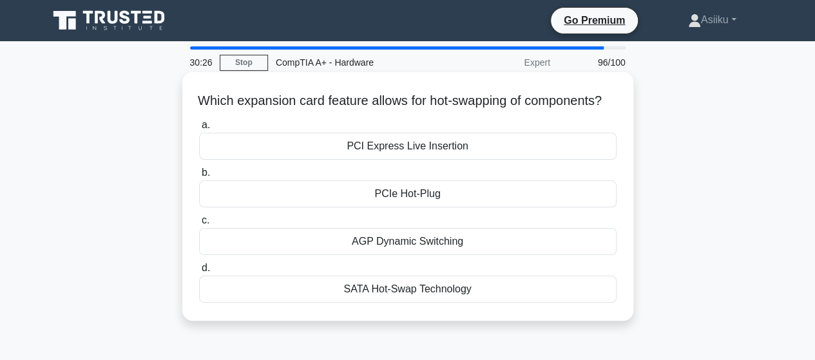
click at [365, 303] on div "SATA Hot-Swap Technology" at bounding box center [408, 289] width 418 height 27
click at [199, 273] on input "d. SATA Hot-Swap Technology" at bounding box center [199, 268] width 0 height 8
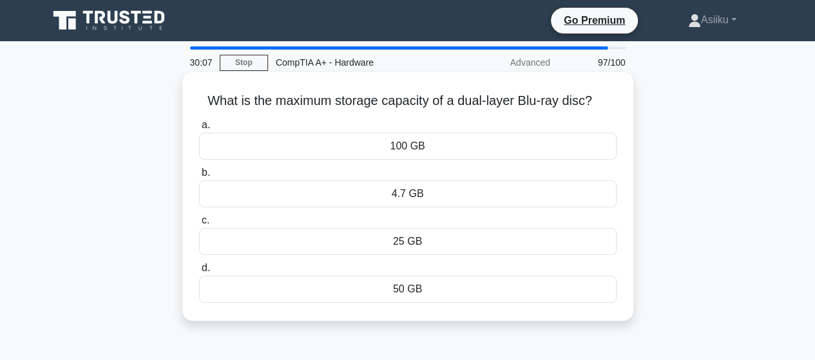
click at [405, 150] on div "100 GB" at bounding box center [408, 146] width 418 height 27
click at [199, 130] on input "a. 100 GB" at bounding box center [199, 125] width 0 height 8
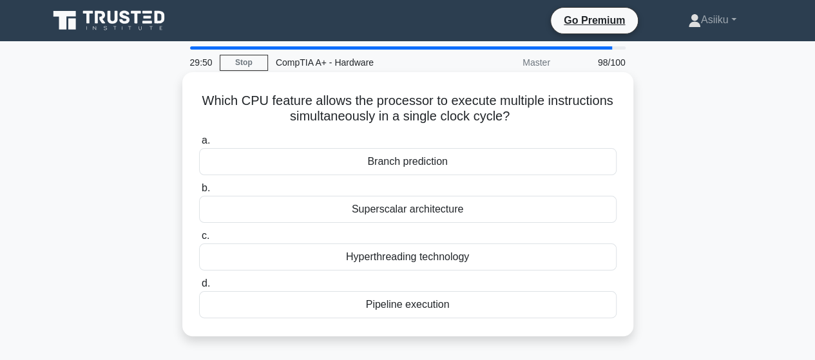
click at [357, 257] on div "Hyperthreading technology" at bounding box center [408, 257] width 418 height 27
click at [199, 240] on input "c. Hyperthreading technology" at bounding box center [199, 236] width 0 height 8
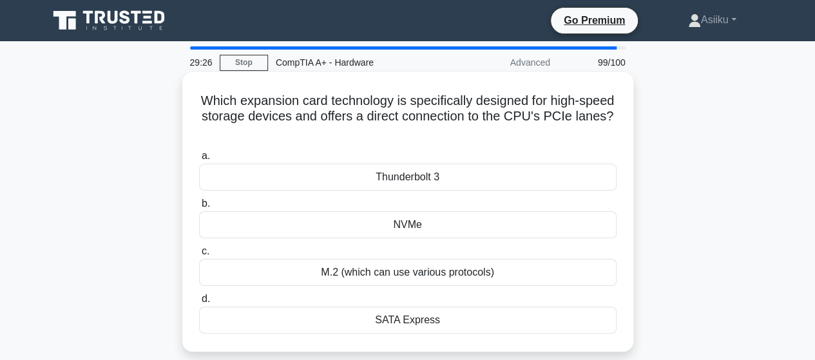
click at [393, 320] on div "SATA Express" at bounding box center [408, 320] width 418 height 27
click at [199, 304] on input "d. SATA Express" at bounding box center [199, 299] width 0 height 8
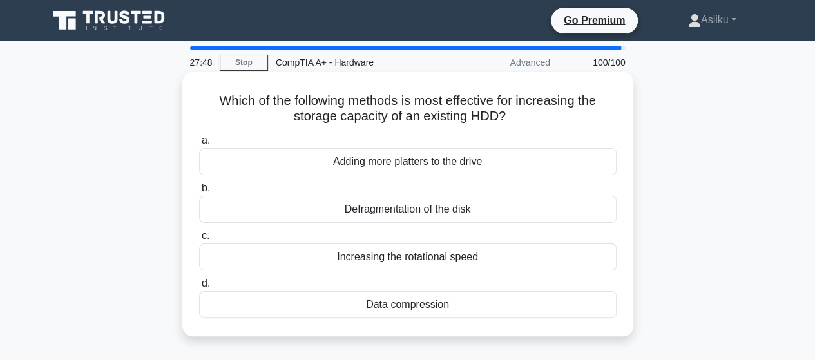
click at [407, 305] on div "Data compression" at bounding box center [408, 304] width 418 height 27
click at [199, 288] on input "d. Data compression" at bounding box center [199, 284] width 0 height 8
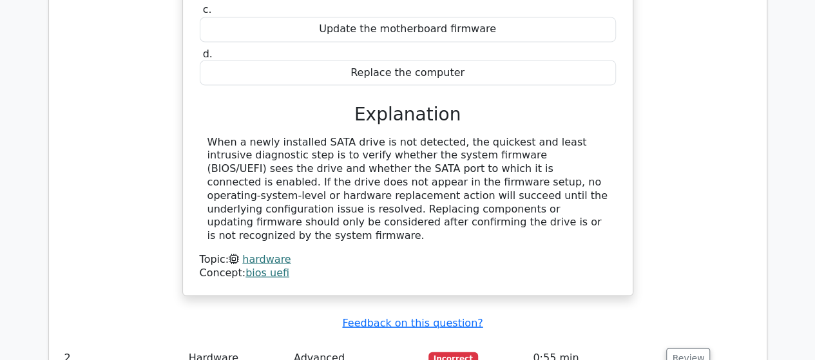
scroll to position [1212, 0]
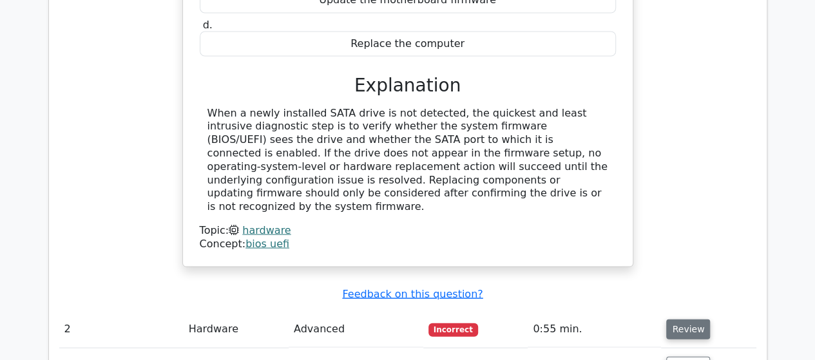
click at [689, 319] on button "Review" at bounding box center [689, 329] width 44 height 20
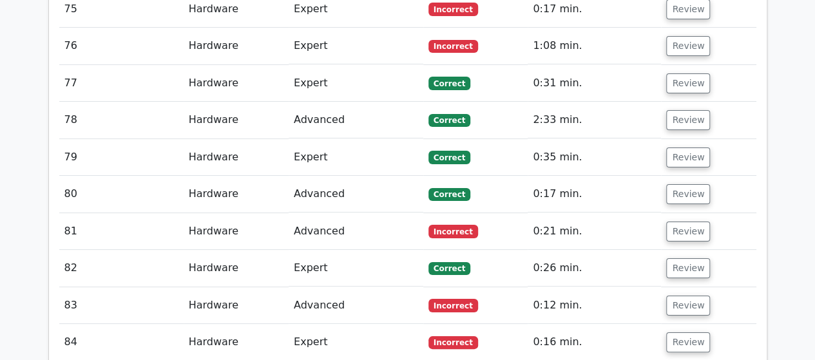
scroll to position [5950, 0]
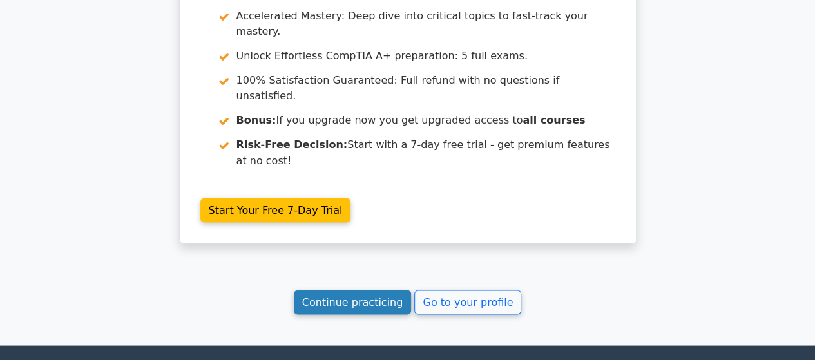
click at [370, 290] on link "Continue practicing" at bounding box center [353, 302] width 118 height 24
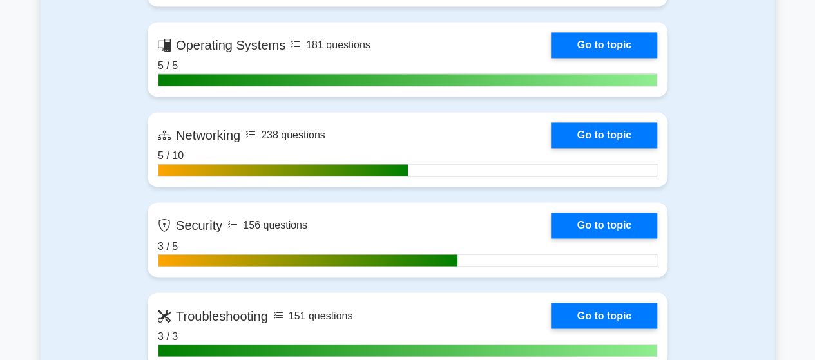
scroll to position [988, 0]
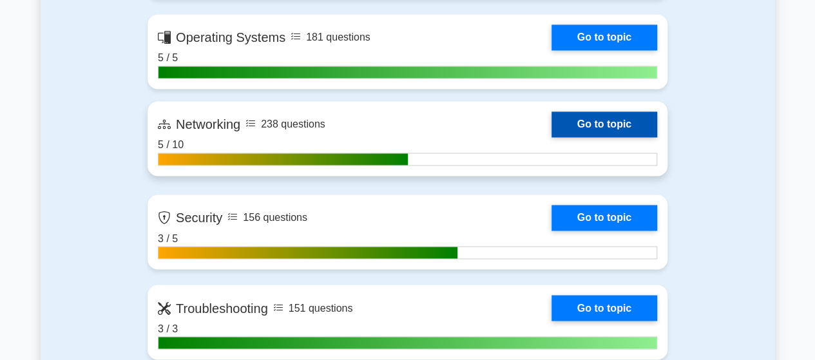
click at [567, 117] on link "Go to topic" at bounding box center [605, 125] width 106 height 26
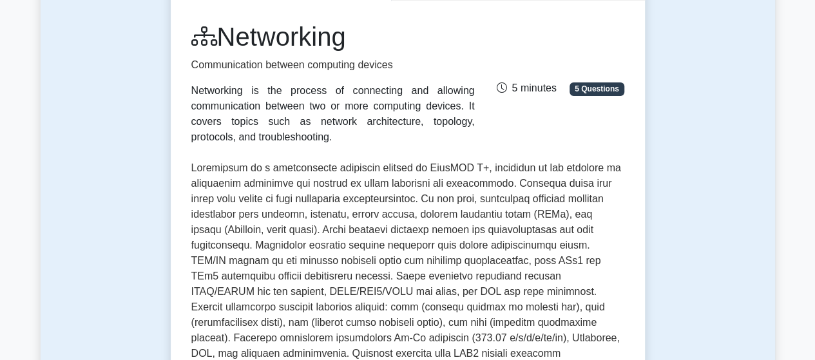
scroll to position [171, 0]
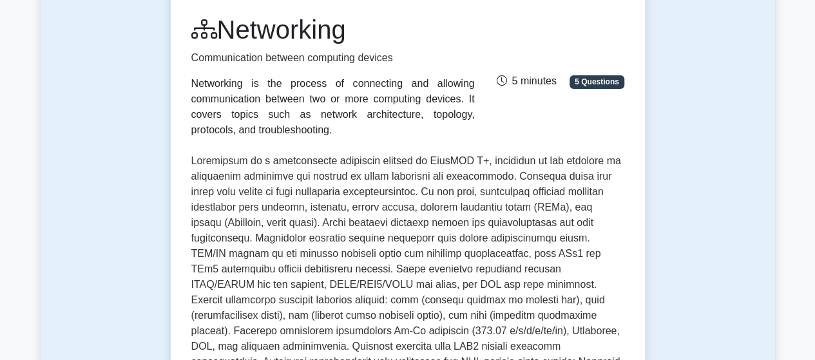
click at [163, 159] on div "Test Flashcards Networking Communication between computing devices Networking i…" at bounding box center [408, 333] width 490 height 813
